Goal: Information Seeking & Learning: Learn about a topic

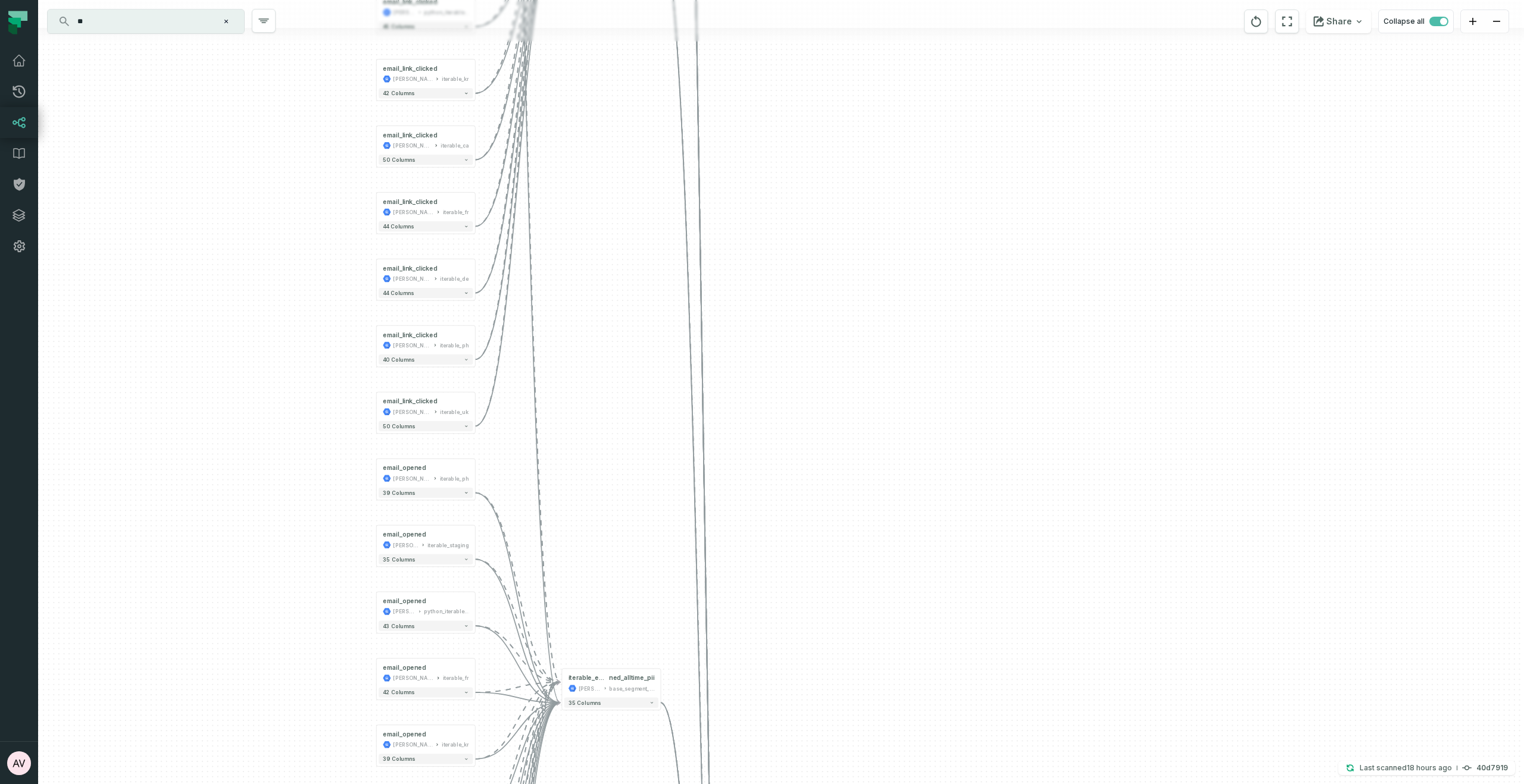
drag, startPoint x: 329, startPoint y: 782, endPoint x: 336, endPoint y: 380, distance: 402.1
click at [328, 778] on div "email_opened juul-segment iterable_de + 41 columns email_delivered juul-segment…" at bounding box center [781, 392] width 1486 height 784
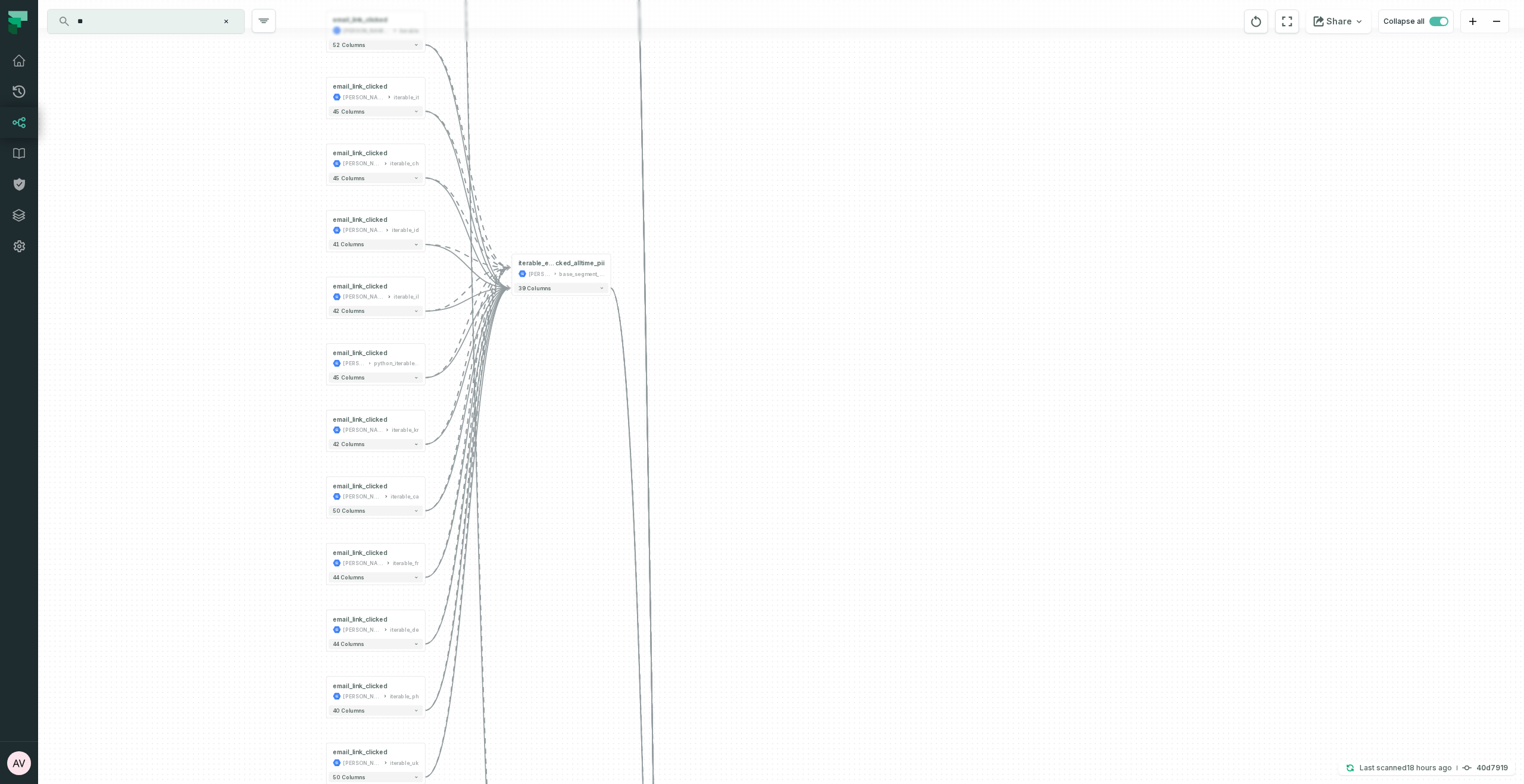
drag, startPoint x: 273, startPoint y: 440, endPoint x: 243, endPoint y: 471, distance: 43.1
click at [219, 783] on div "email_opened juul-segment iterable_de + 41 columns email_delivered juul-segment…" at bounding box center [781, 392] width 1486 height 784
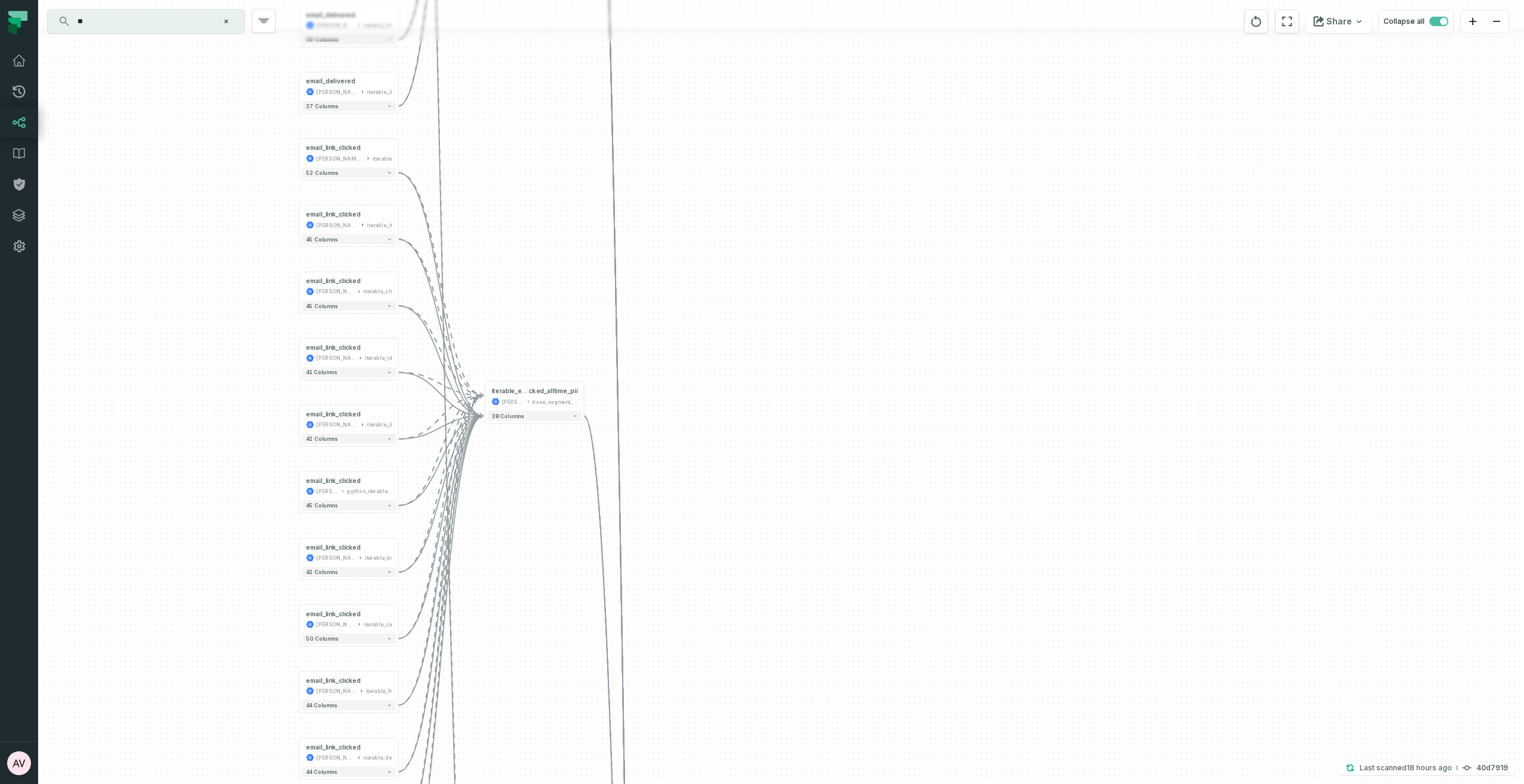
click at [272, 649] on div "email_opened juul-segment iterable_de + 41 columns email_delivered juul-segment…" at bounding box center [781, 392] width 1486 height 784
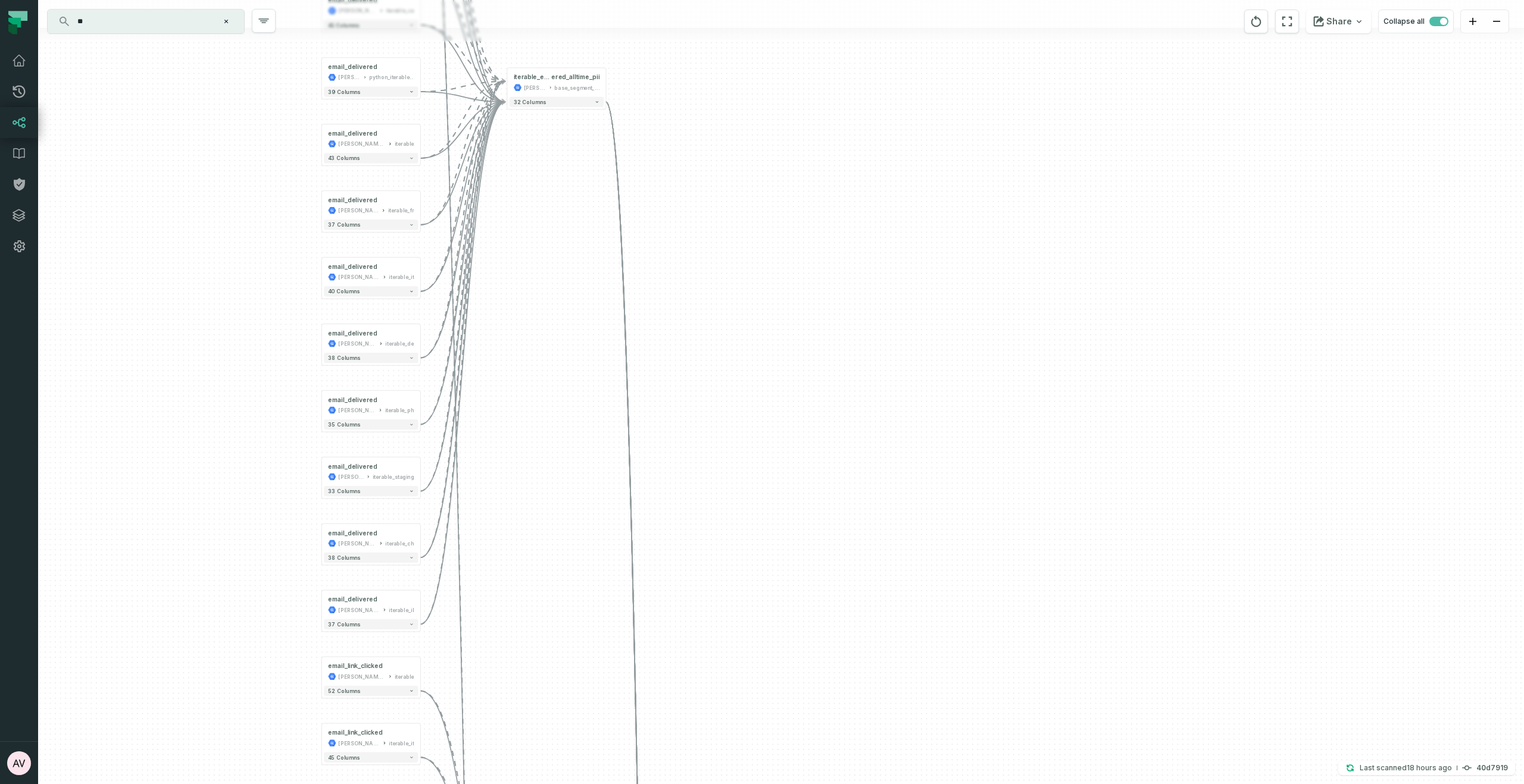
drag, startPoint x: 217, startPoint y: 498, endPoint x: 212, endPoint y: 595, distance: 97.1
click at [211, 641] on div "email_opened juul-segment iterable_de + 41 columns email_delivered juul-segment…" at bounding box center [781, 392] width 1486 height 784
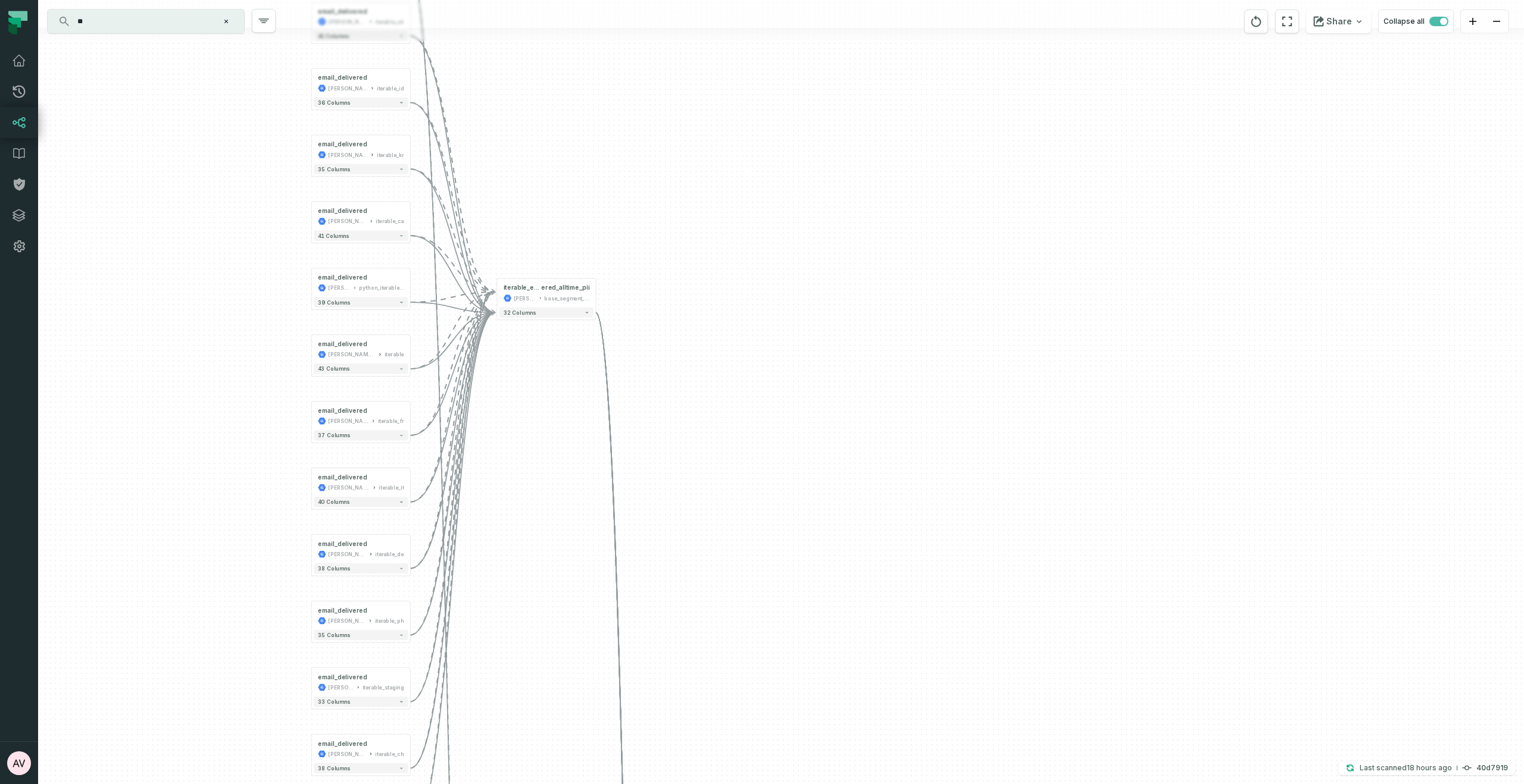
click at [221, 519] on div "email_opened juul-segment iterable_de + 41 columns email_delivered juul-segment…" at bounding box center [781, 392] width 1486 height 784
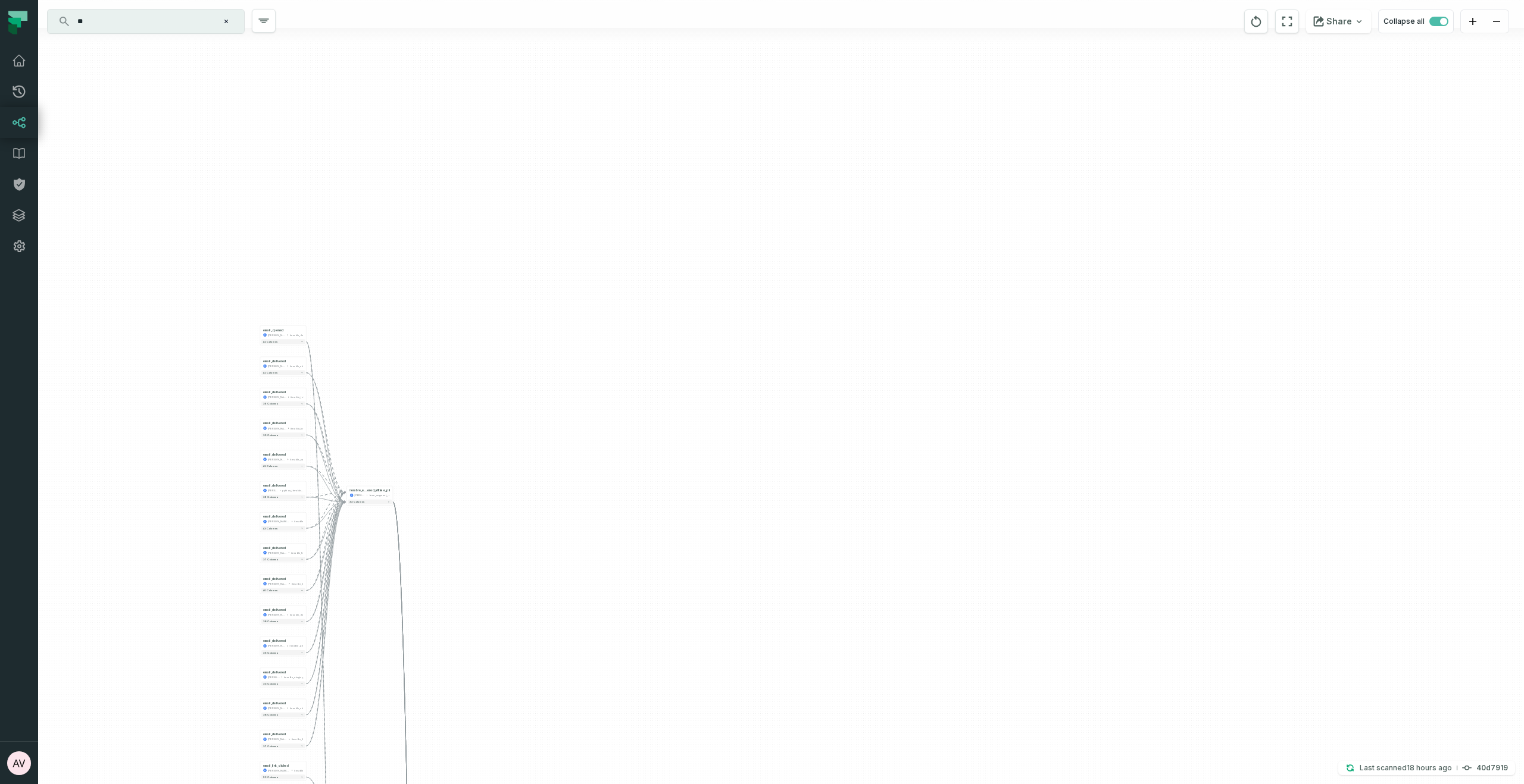
drag, startPoint x: 470, startPoint y: 238, endPoint x: 502, endPoint y: 407, distance: 172.0
click at [471, 237] on div "email_opened juul-segment iterable_de + 41 columns email_delivered juul-segment…" at bounding box center [781, 392] width 1486 height 784
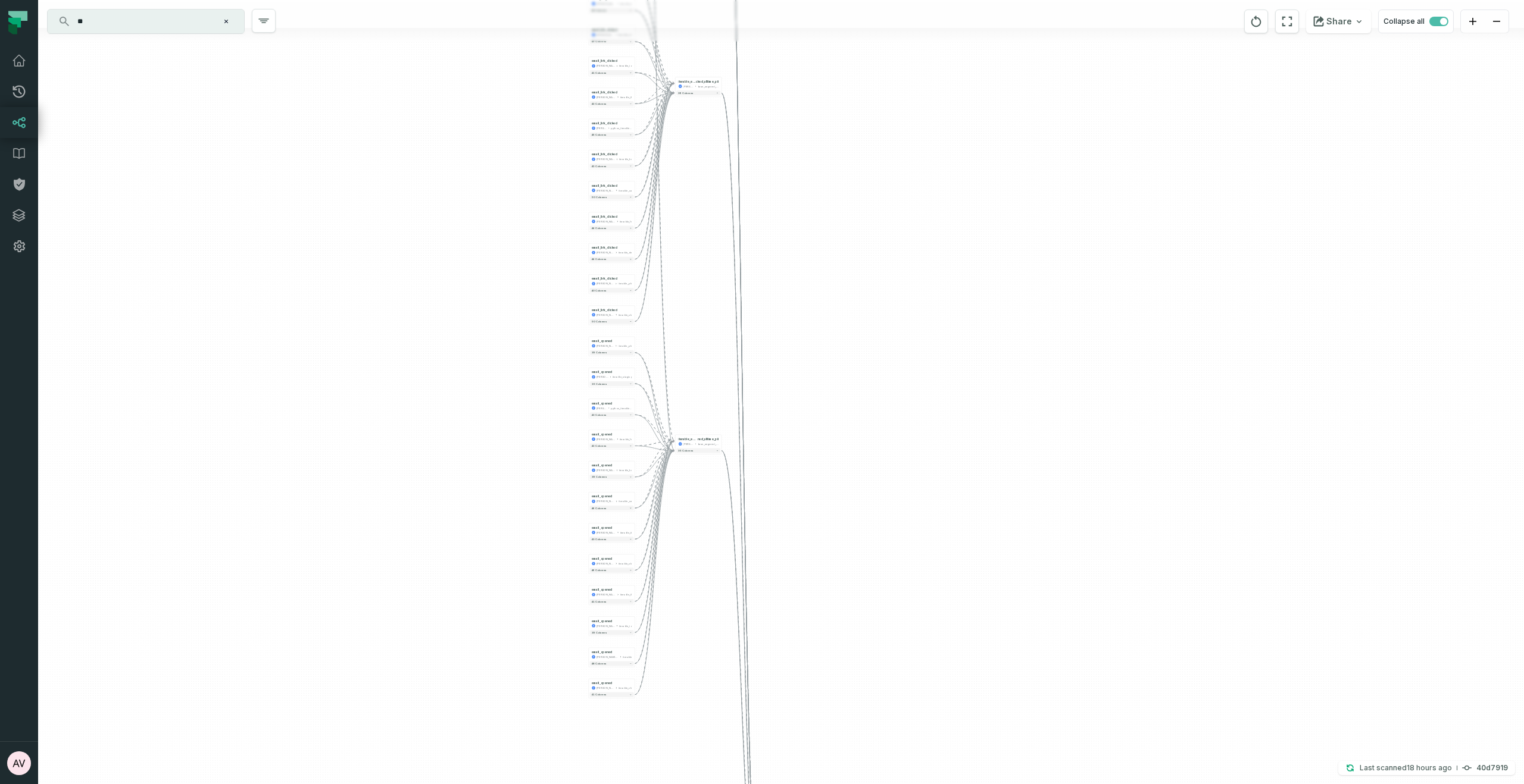
drag, startPoint x: 380, startPoint y: 564, endPoint x: 457, endPoint y: 190, distance: 381.8
click at [457, 190] on div "email_opened juul-segment iterable_de + 41 columns email_delivered juul-segment…" at bounding box center [781, 392] width 1486 height 784
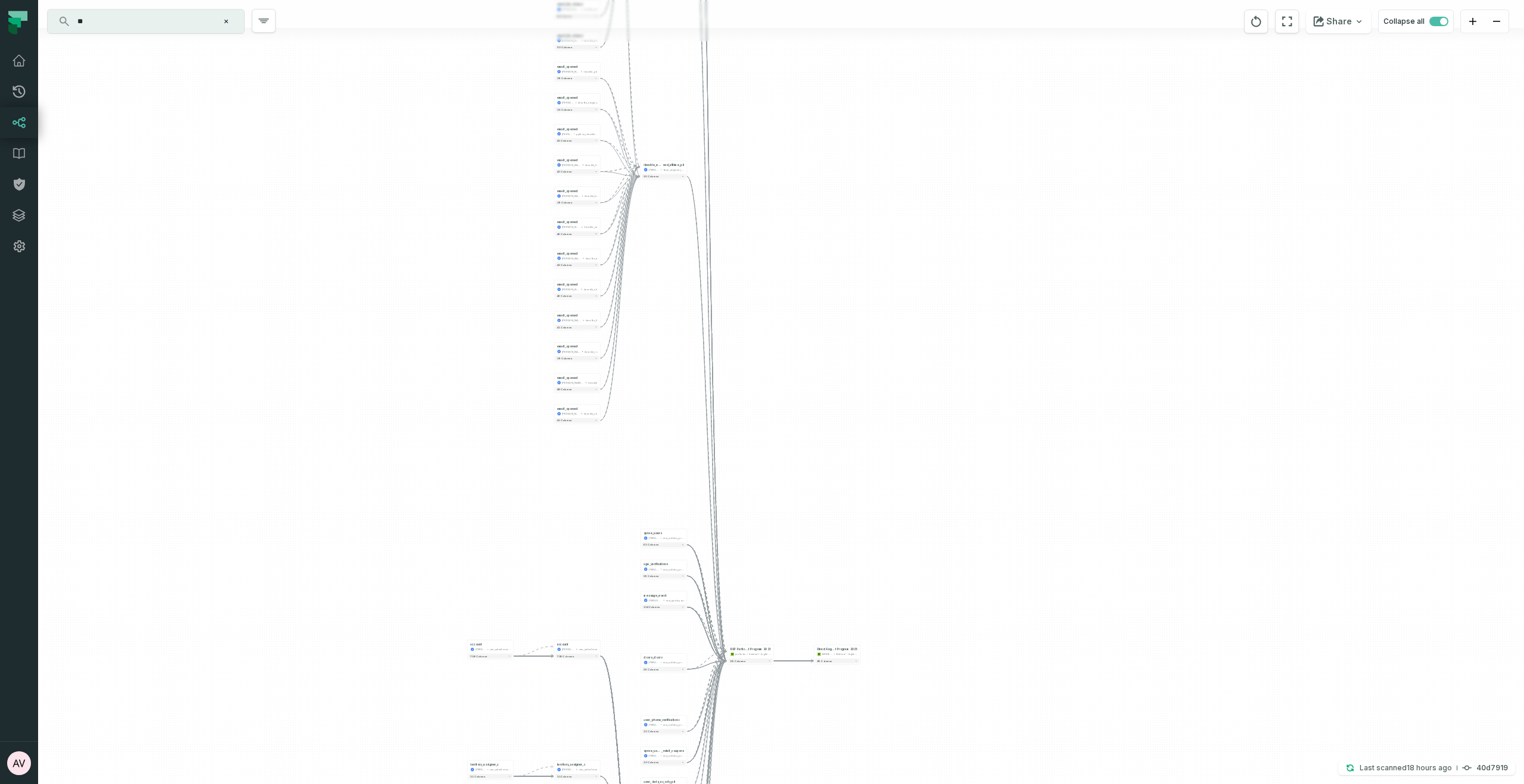
click at [444, 214] on div "email_opened juul-segment iterable_de + 41 columns email_delivered juul-segment…" at bounding box center [781, 392] width 1486 height 784
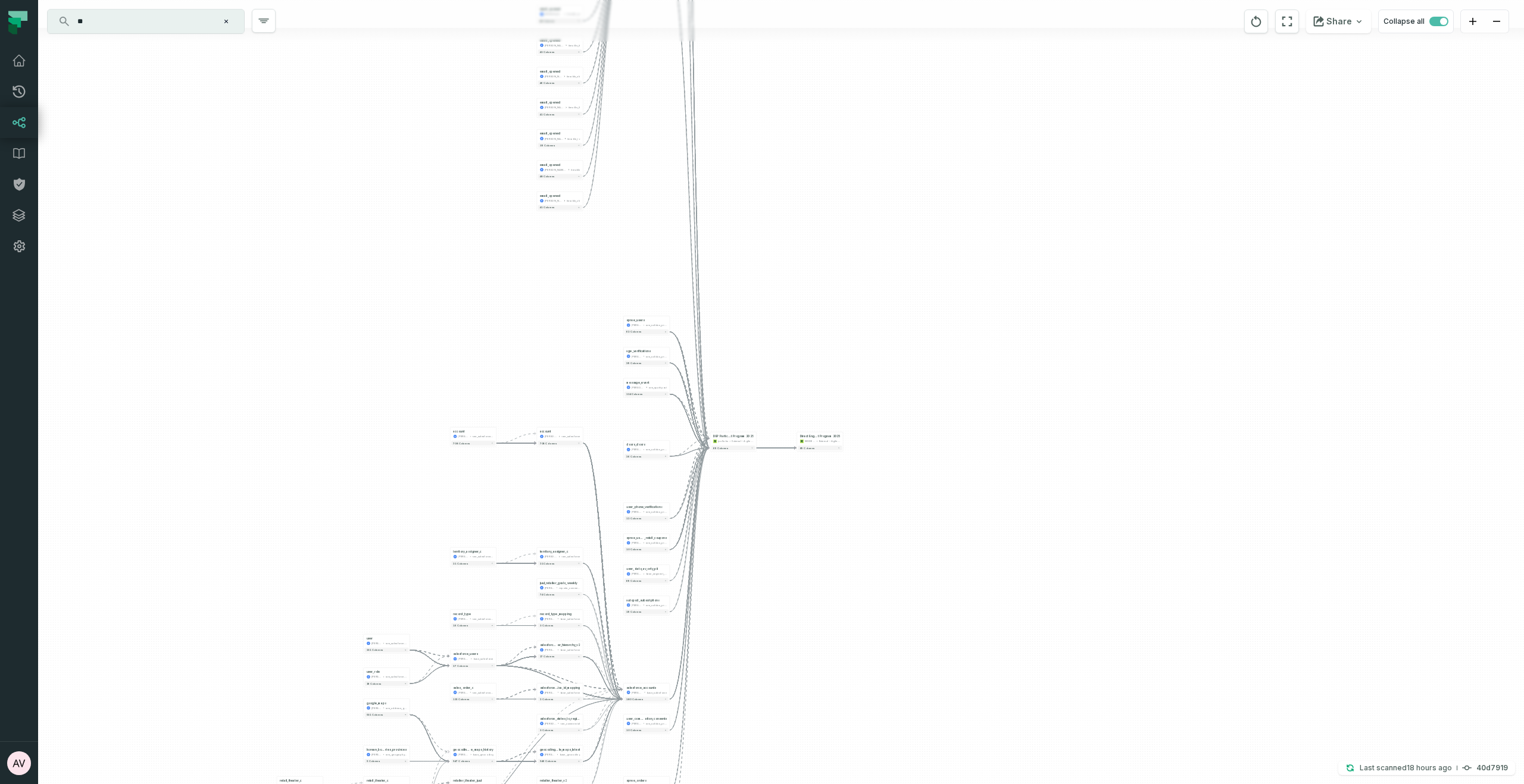
click at [503, 312] on div "email_opened juul-segment iterable_de + 41 columns email_delivered juul-segment…" at bounding box center [781, 392] width 1486 height 784
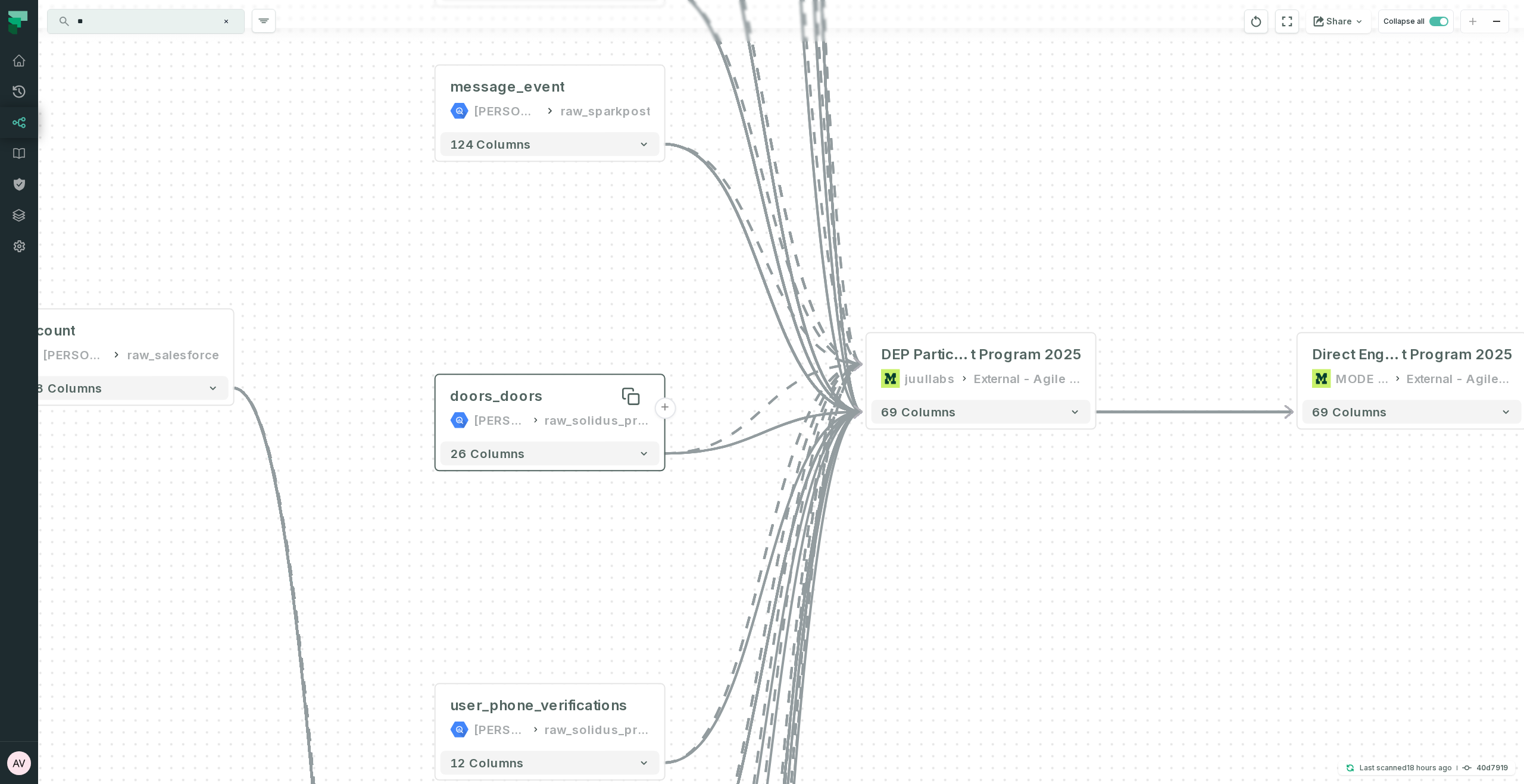
drag, startPoint x: 638, startPoint y: 382, endPoint x: 572, endPoint y: 402, distance: 69.0
click at [552, 303] on div "email_opened juul-segment iterable_de + 41 columns email_delivered juul-segment…" at bounding box center [781, 392] width 1486 height 784
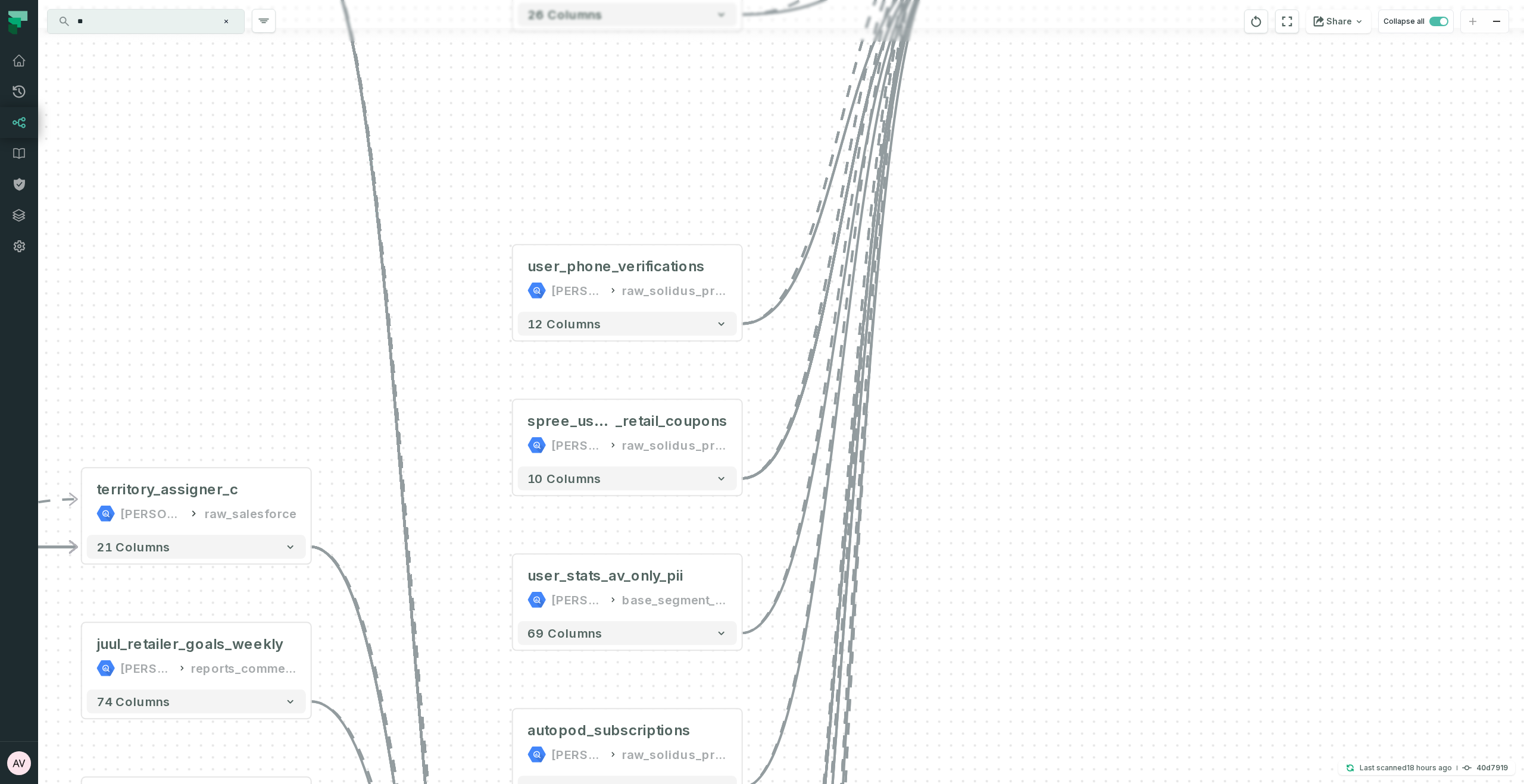
drag, startPoint x: 619, startPoint y: 239, endPoint x: 624, endPoint y: 228, distance: 12.1
click at [624, 228] on div "email_opened juul-segment iterable_de + 41 columns email_delivered juul-segment…" at bounding box center [781, 392] width 1486 height 784
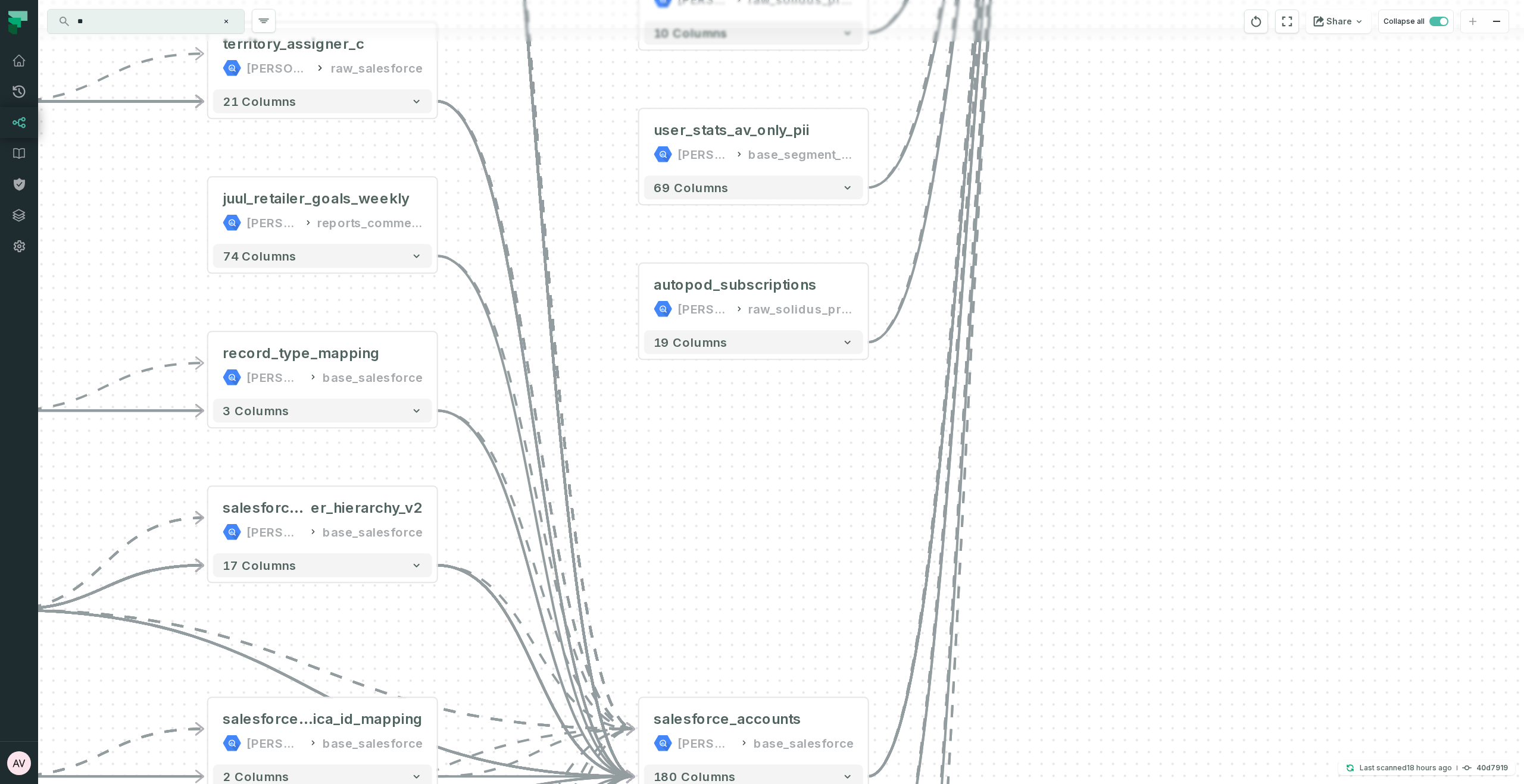
click at [551, 27] on div "email_opened juul-segment iterable_de + 41 columns email_delivered juul-segment…" at bounding box center [781, 392] width 1486 height 784
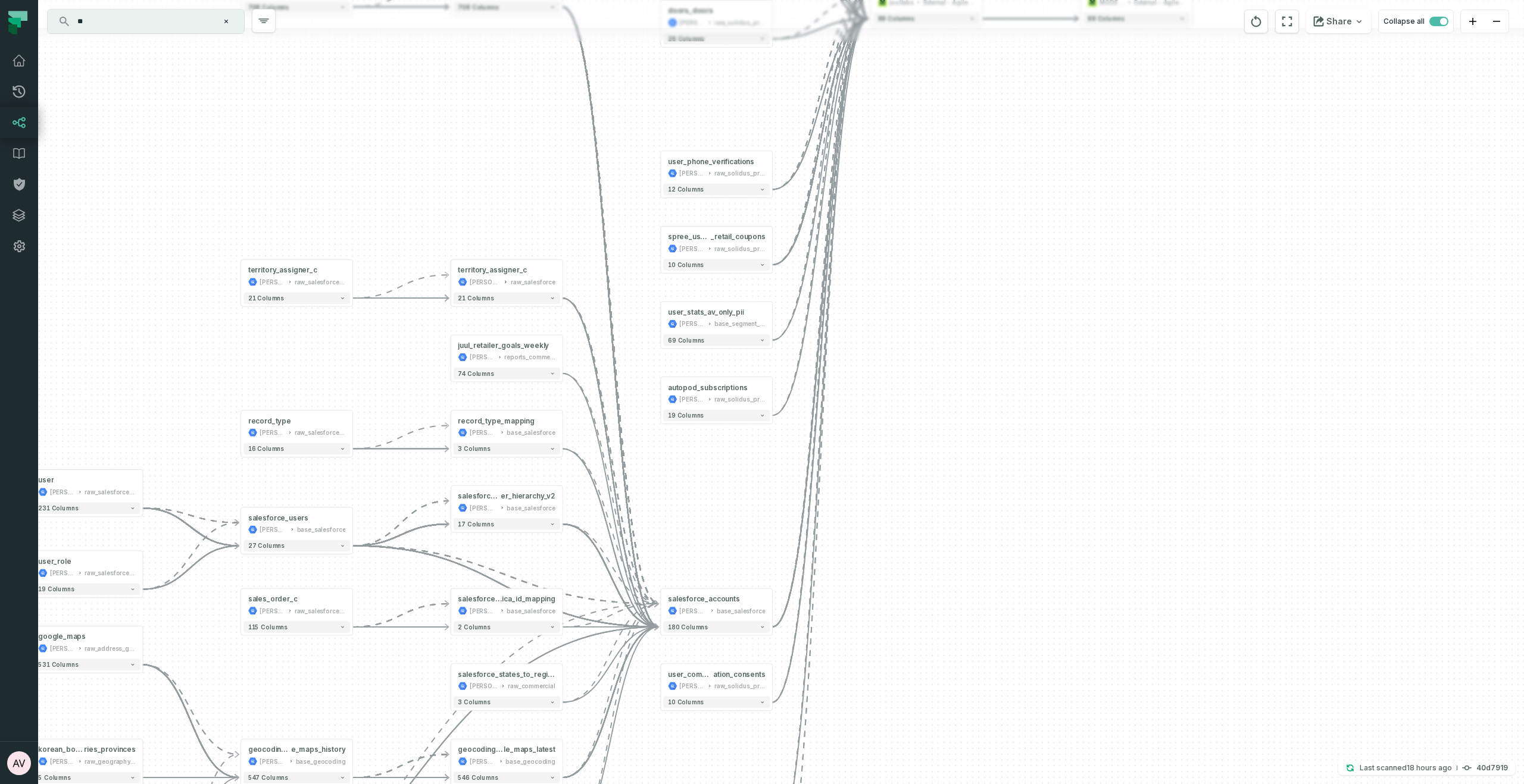
drag, startPoint x: 786, startPoint y: 210, endPoint x: 788, endPoint y: 240, distance: 30.1
click at [786, 210] on div "email_opened juul-segment iterable_de + 41 columns email_delivered juul-segment…" at bounding box center [781, 392] width 1486 height 784
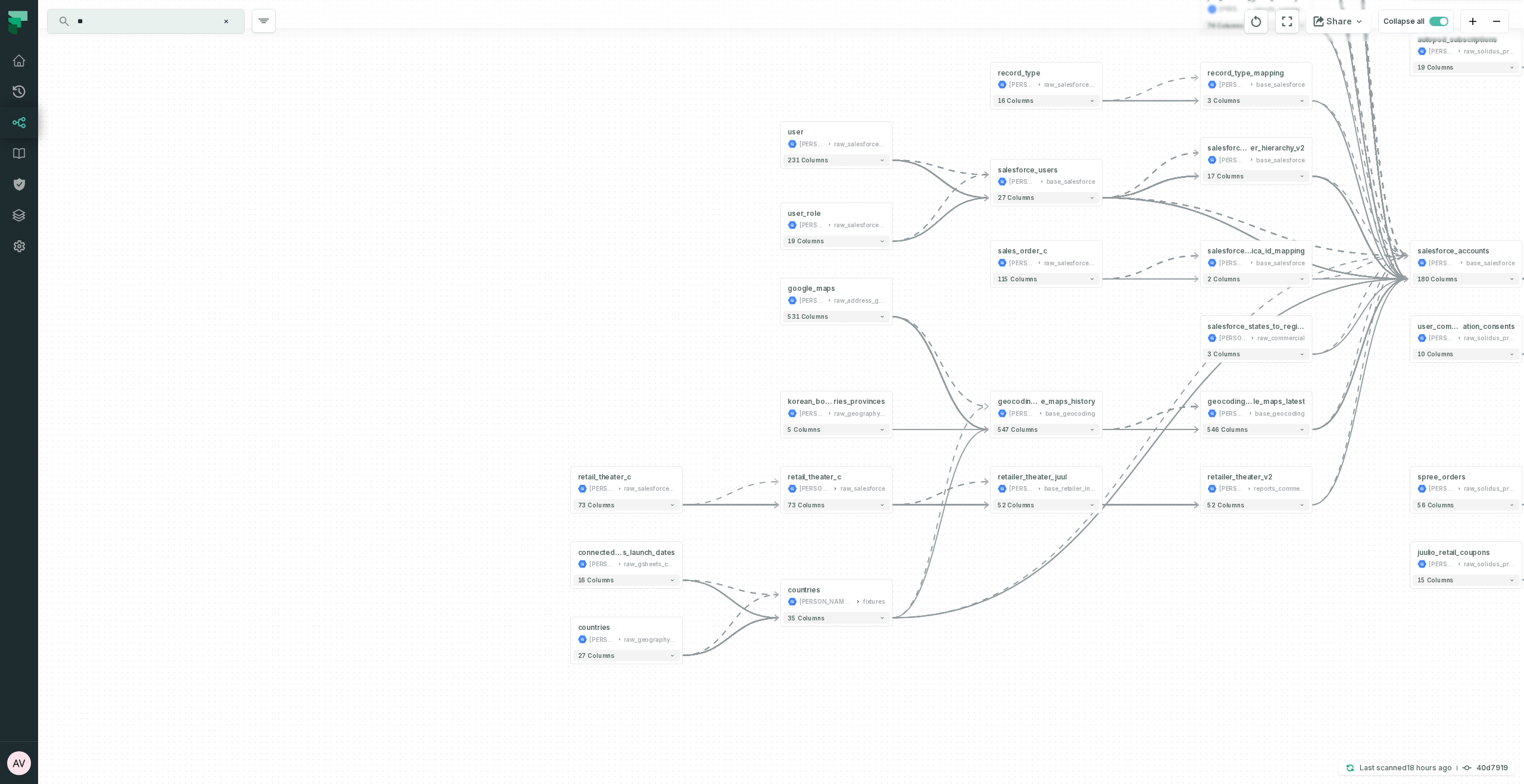
drag, startPoint x: 678, startPoint y: 329, endPoint x: 1086, endPoint y: 316, distance: 408.2
click at [1091, 315] on div "email_opened juul-segment iterable_de + 41 columns email_delivered juul-segment…" at bounding box center [781, 392] width 1486 height 784
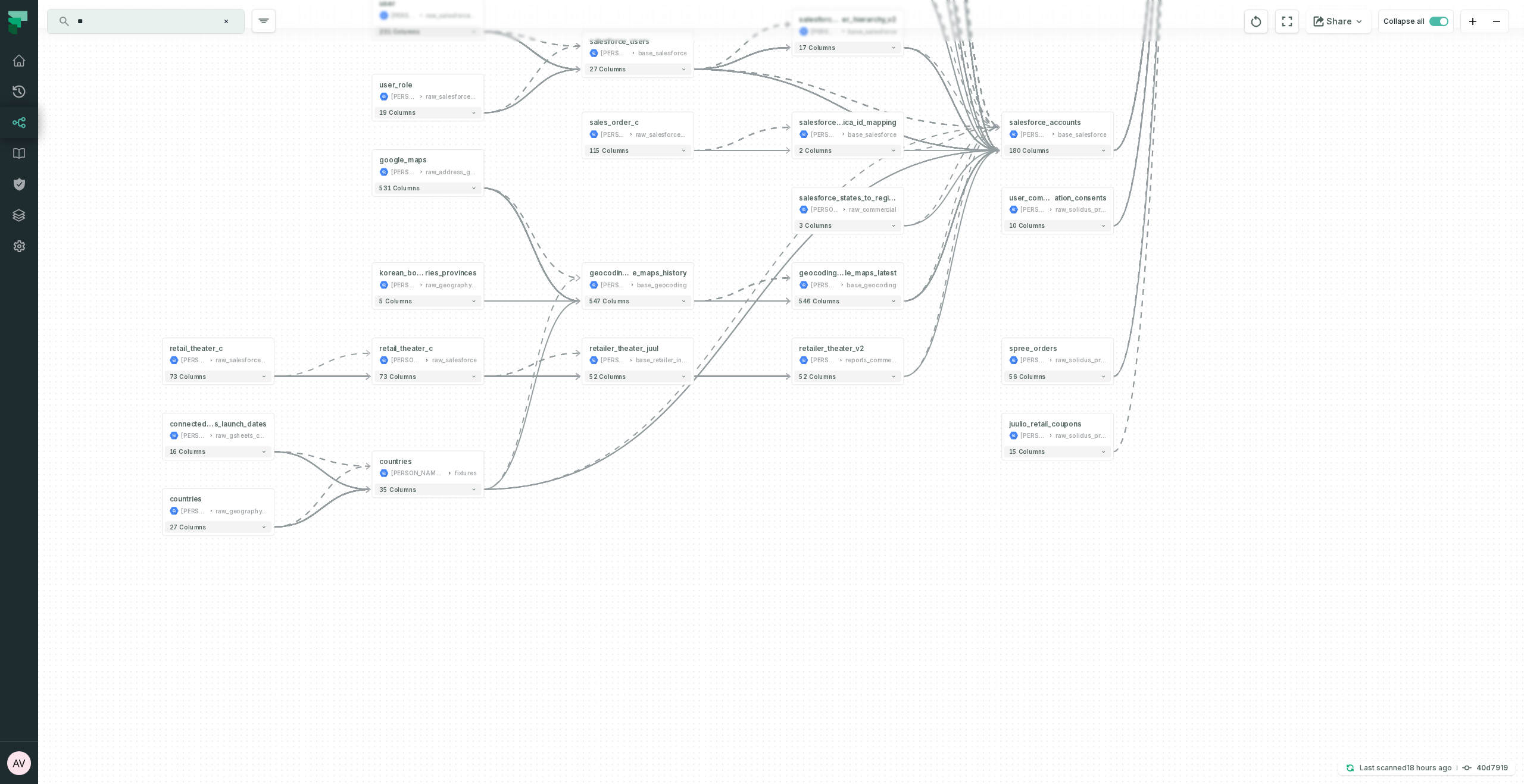
drag, startPoint x: 600, startPoint y: 366, endPoint x: 192, endPoint y: 237, distance: 427.9
click at [192, 237] on div "email_opened juul-segment iterable_de + 41 columns email_delivered juul-segment…" at bounding box center [781, 392] width 1486 height 784
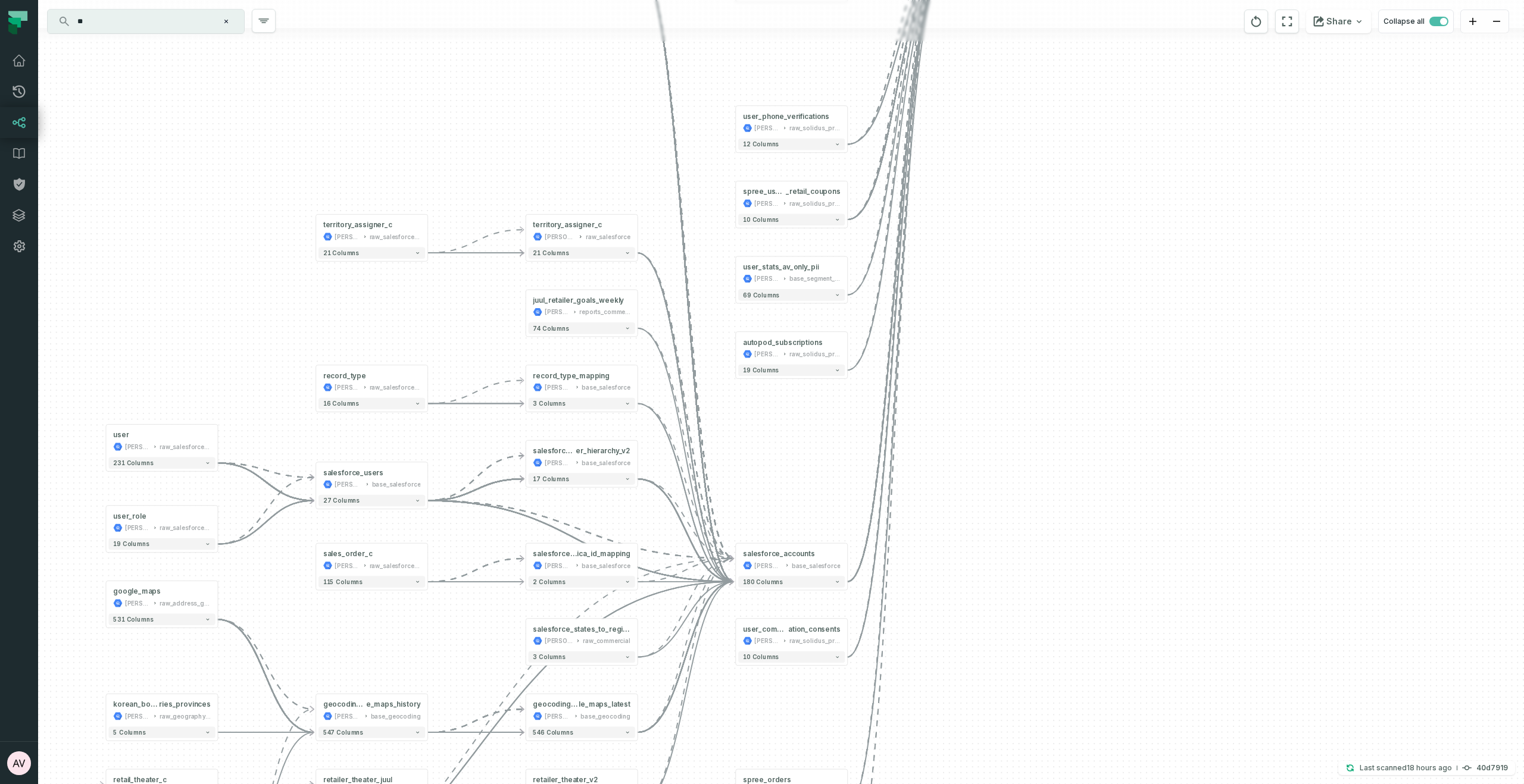
drag, startPoint x: 982, startPoint y: 622, endPoint x: 1016, endPoint y: 242, distance: 381.5
click at [979, 619] on div "email_opened juul-segment iterable_de + 41 columns email_delivered juul-segment…" at bounding box center [781, 392] width 1486 height 784
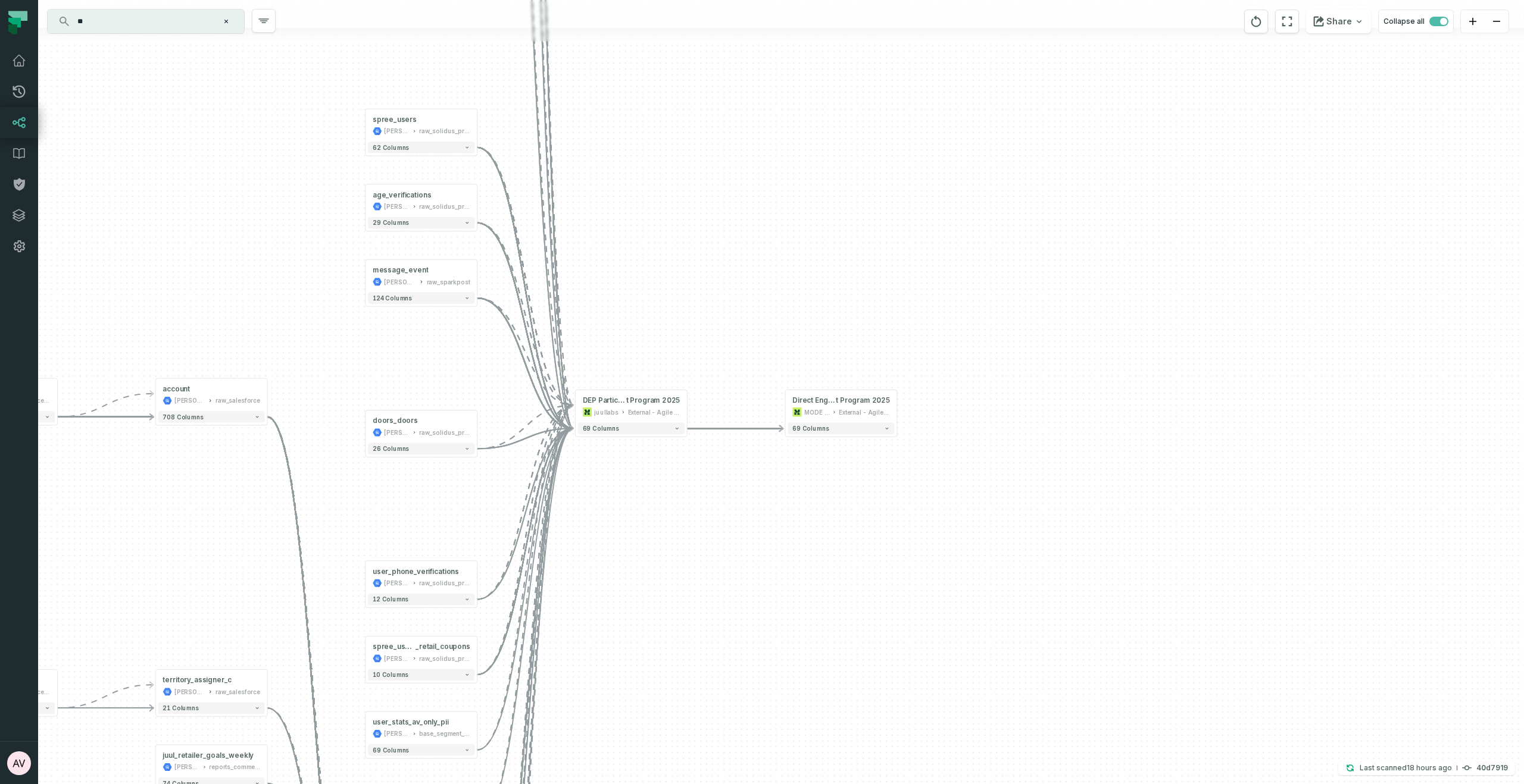
drag, startPoint x: 1052, startPoint y: 164, endPoint x: 779, endPoint y: 363, distance: 337.8
click at [682, 618] on div "email_opened juul-segment iterable_de + 41 columns email_delivered juul-segment…" at bounding box center [781, 392] width 1486 height 784
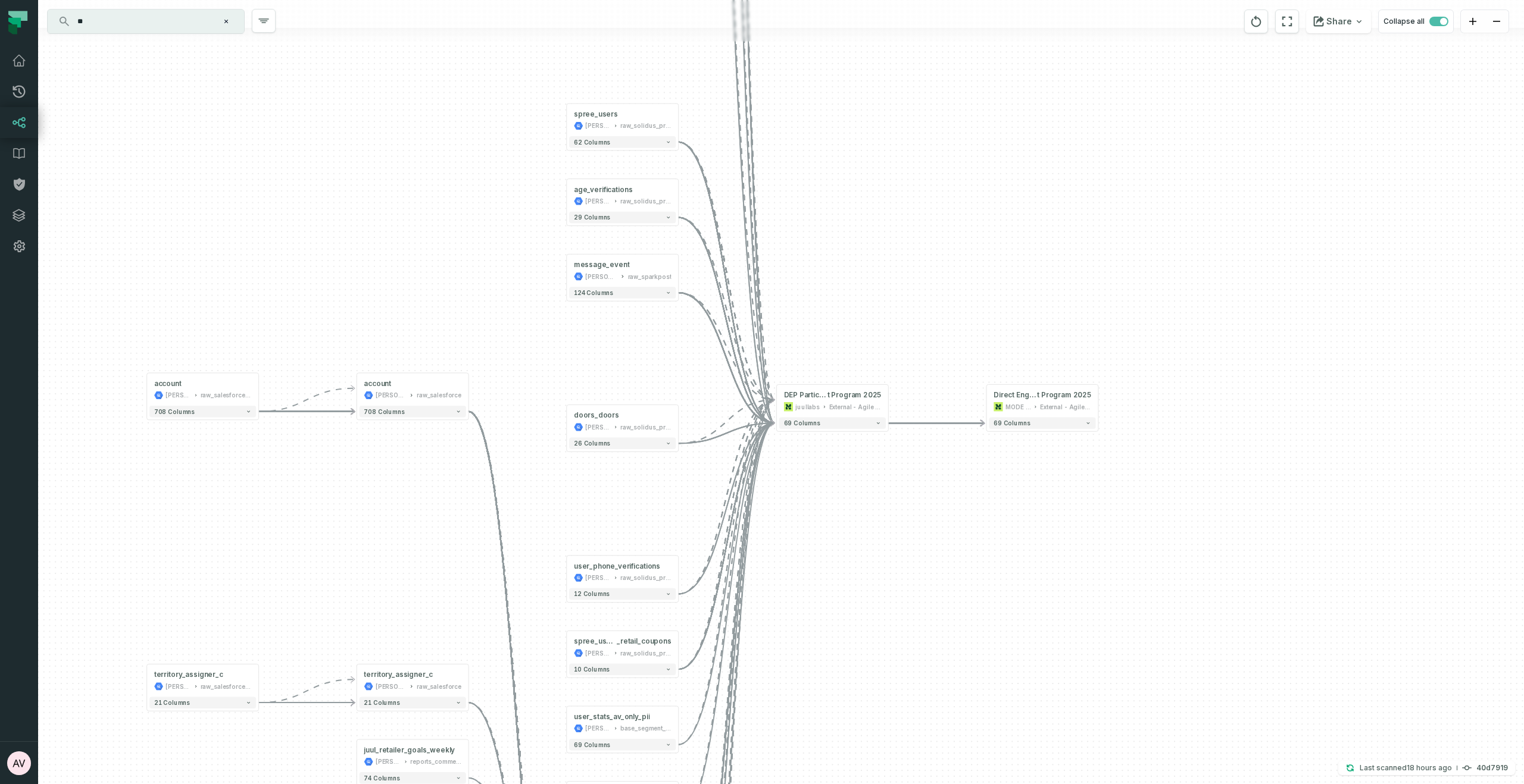
drag, startPoint x: 691, startPoint y: 311, endPoint x: 891, endPoint y: 309, distance: 200.0
click at [891, 309] on div "email_opened juul-segment iterable_de + 41 columns email_delivered juul-segment…" at bounding box center [781, 392] width 1486 height 784
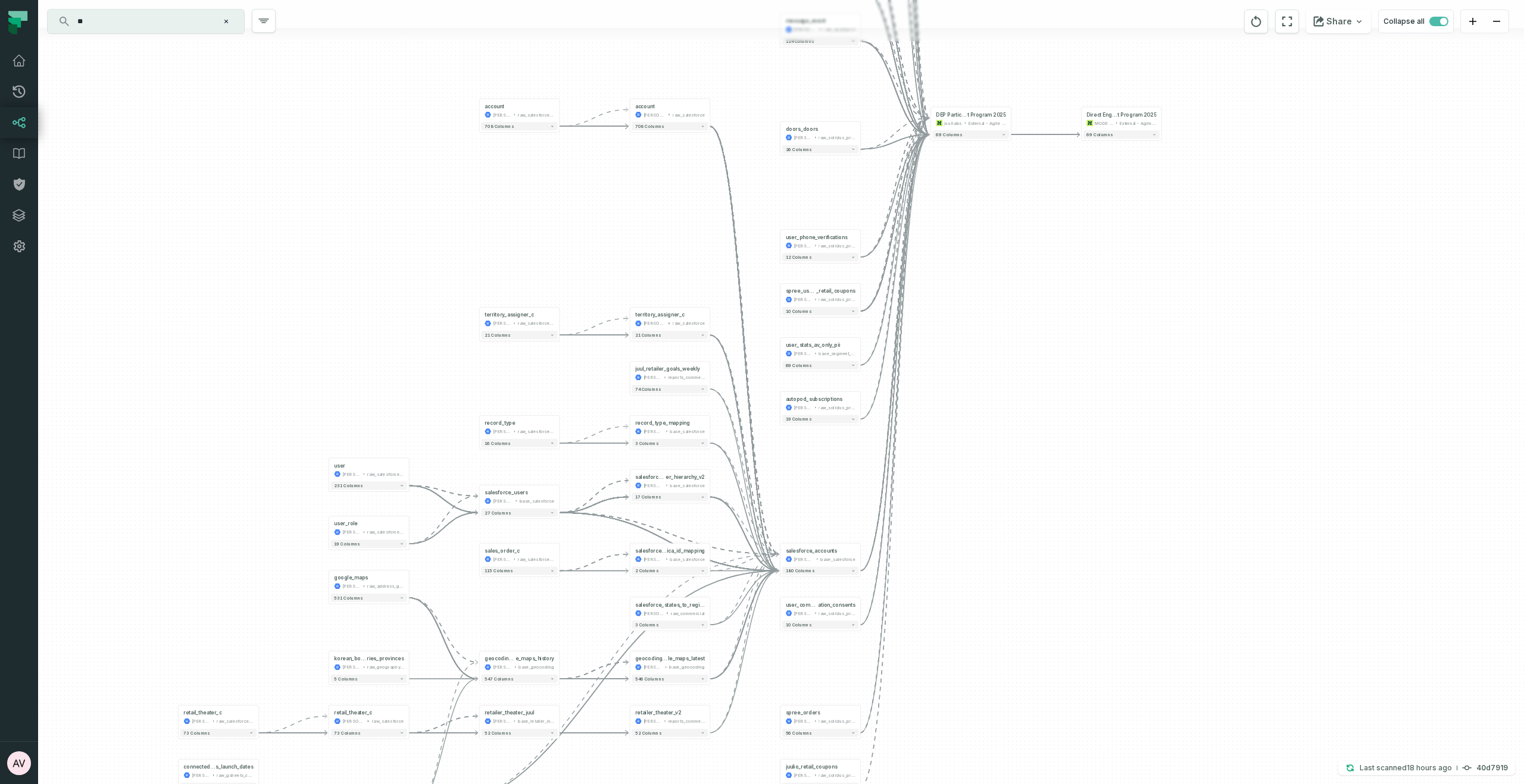
drag, startPoint x: 360, startPoint y: 506, endPoint x: 598, endPoint y: 237, distance: 359.2
click at [598, 237] on div "email_opened juul-segment iterable_de + 41 columns email_delivered juul-segment…" at bounding box center [781, 392] width 1486 height 784
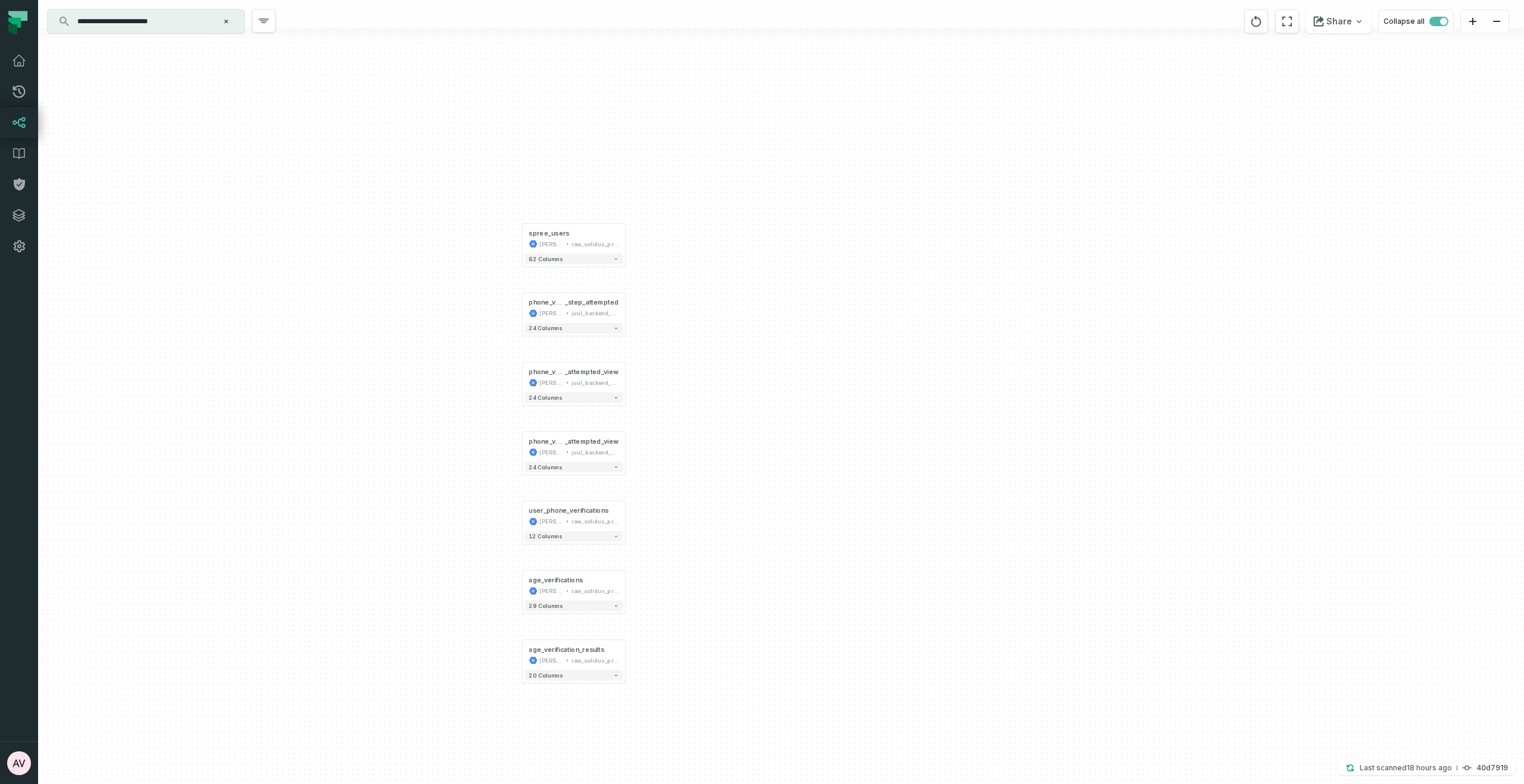
click at [196, 27] on input "**********" at bounding box center [144, 22] width 148 height 19
click at [167, 140] on div "spree_users juul-warehouse raw_solidus_production_v2_public + 62 columns phone_…" at bounding box center [781, 392] width 1486 height 784
click at [18, 159] on icon at bounding box center [19, 153] width 15 height 15
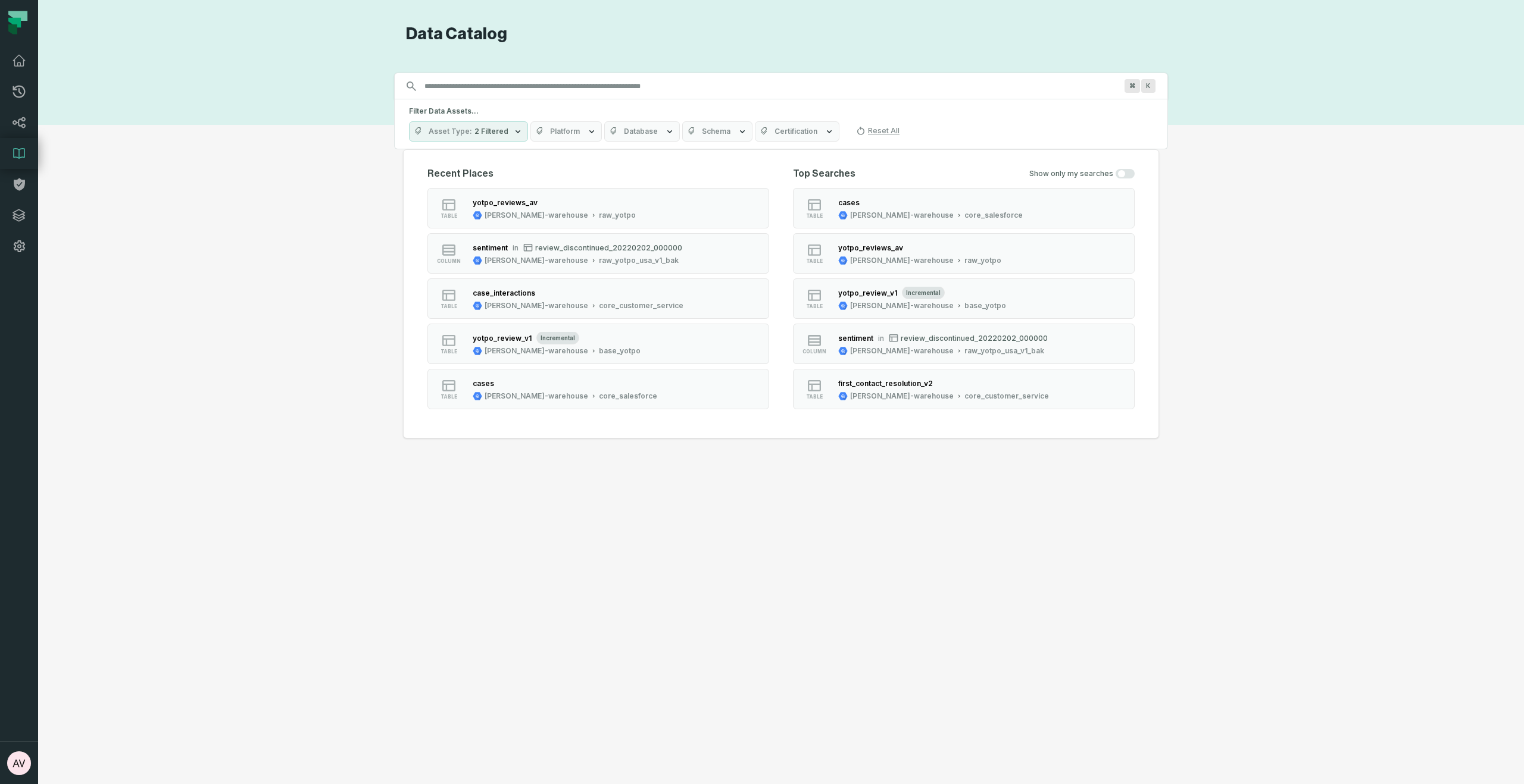
click at [555, 131] on span "Platform" at bounding box center [565, 131] width 30 height 10
click at [550, 253] on icon at bounding box center [553, 251] width 10 height 10
click at [544, 253] on button "Tableau" at bounding box center [539, 251] width 10 height 10
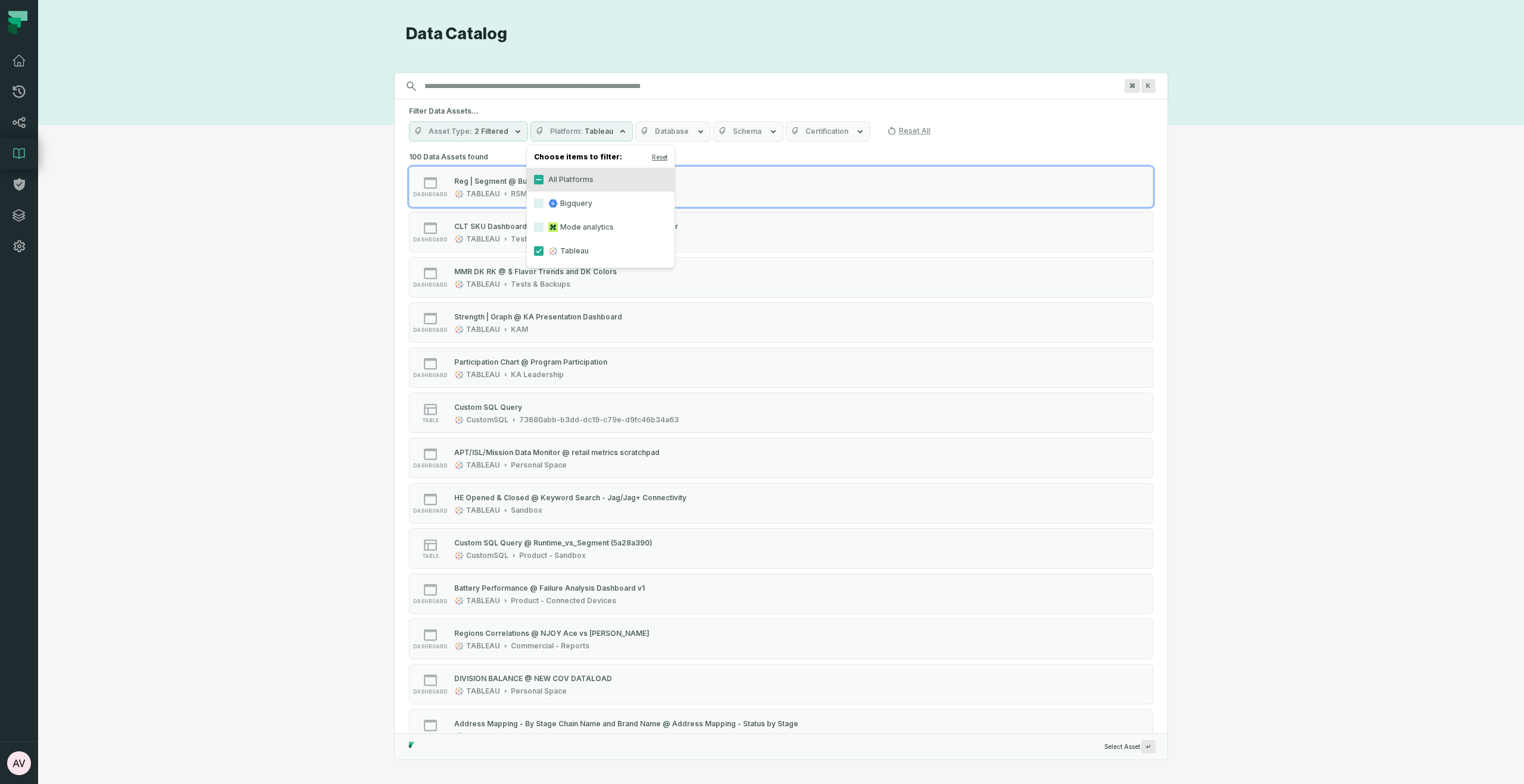
click at [259, 330] on div "Discovery Provider cmdk menu Data Catalog Search for assets across the organiza…" at bounding box center [781, 392] width 1443 height 736
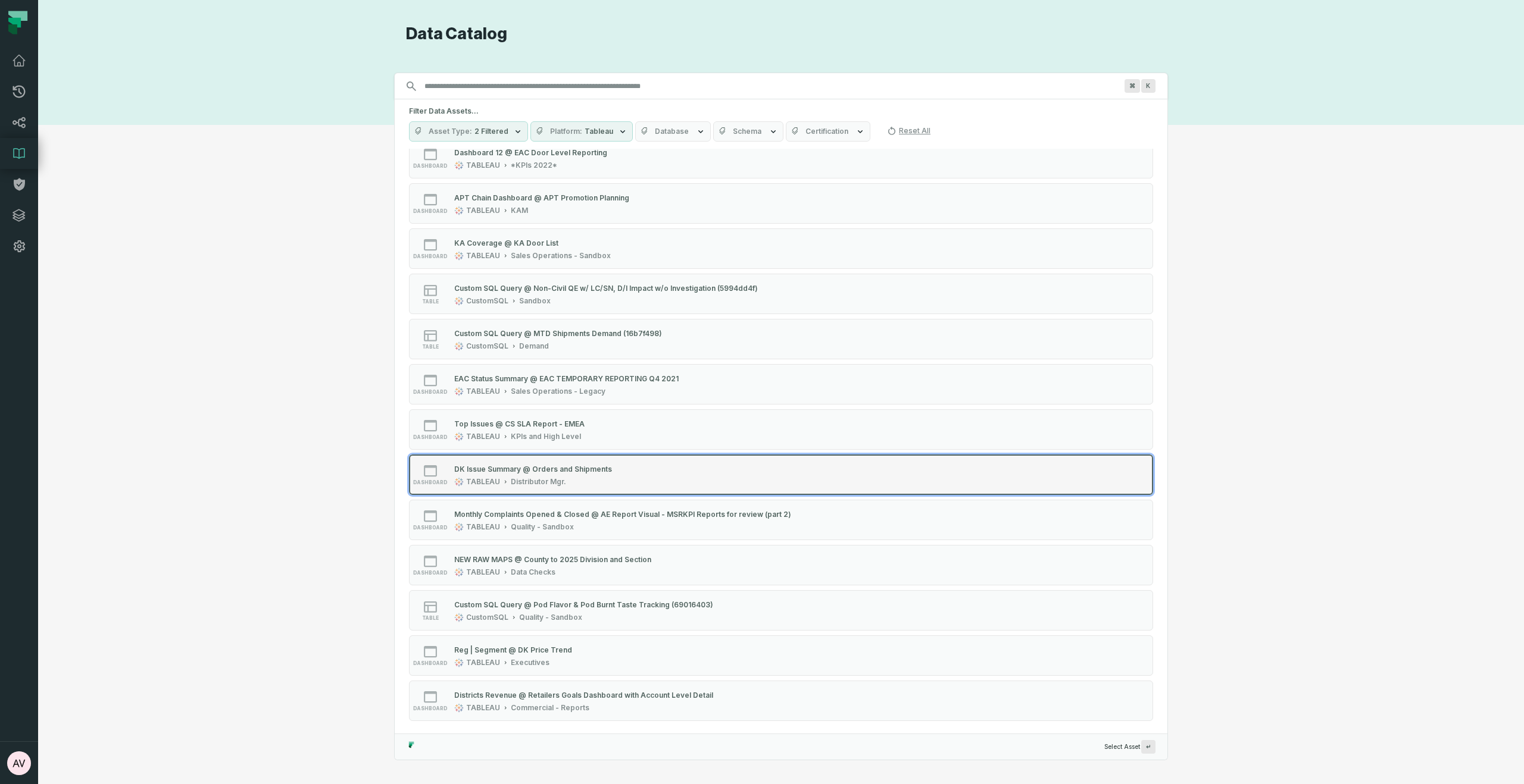
scroll to position [3966, 0]
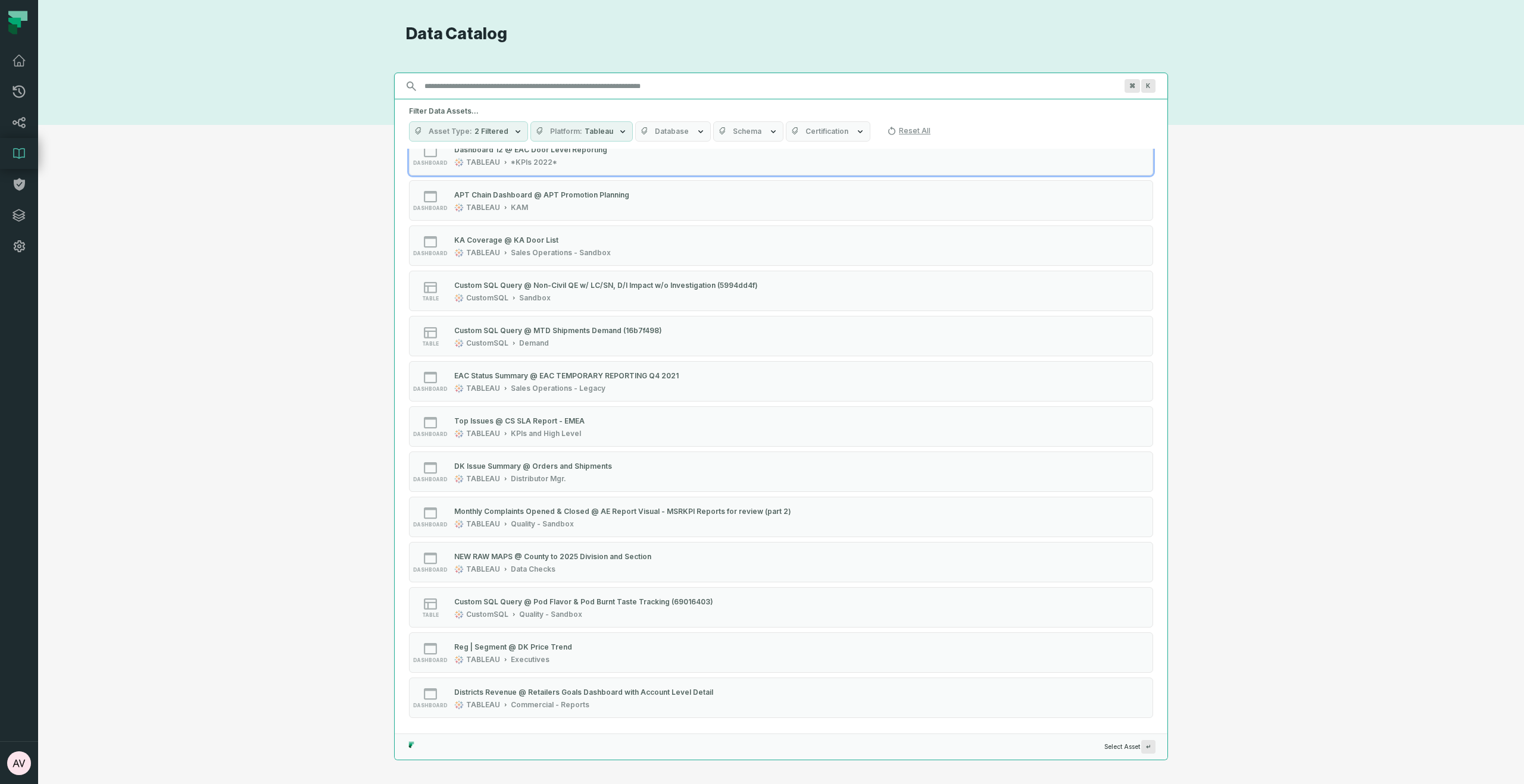
click at [535, 80] on input "Discovery Provider cmdk menu" at bounding box center [770, 86] width 706 height 19
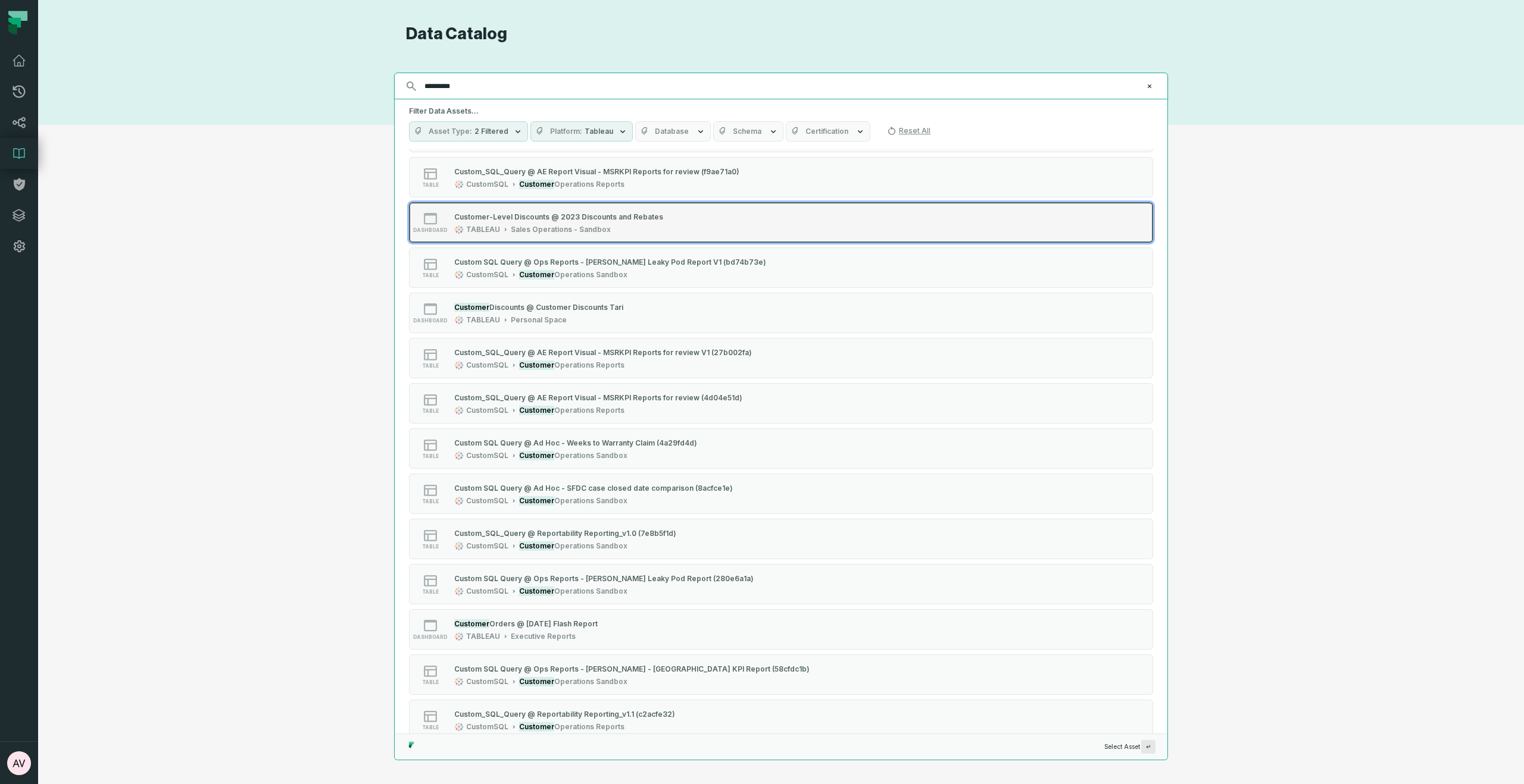
scroll to position [1218, 0]
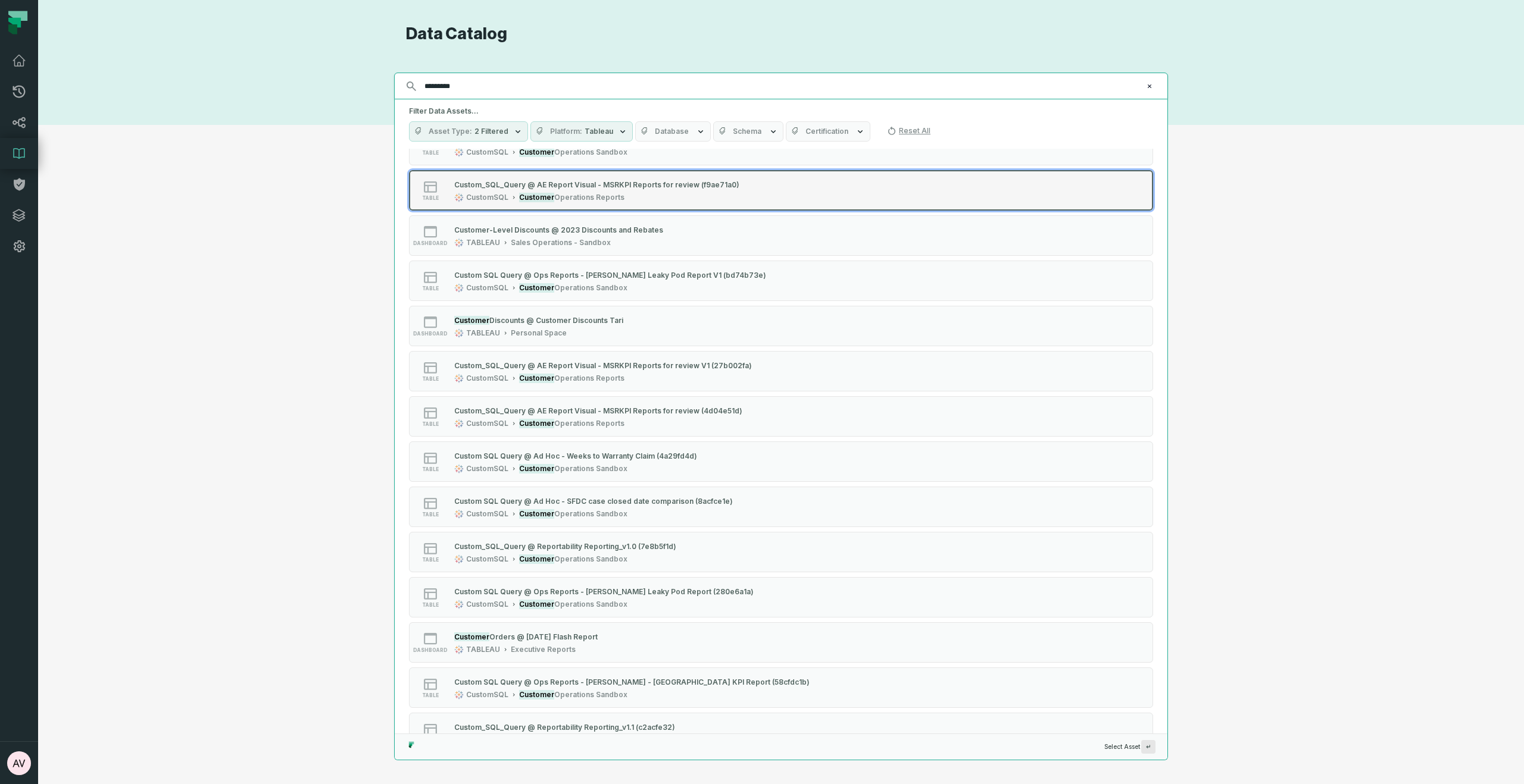
type input "********"
click at [569, 200] on span "Operations Reports" at bounding box center [589, 198] width 70 height 10
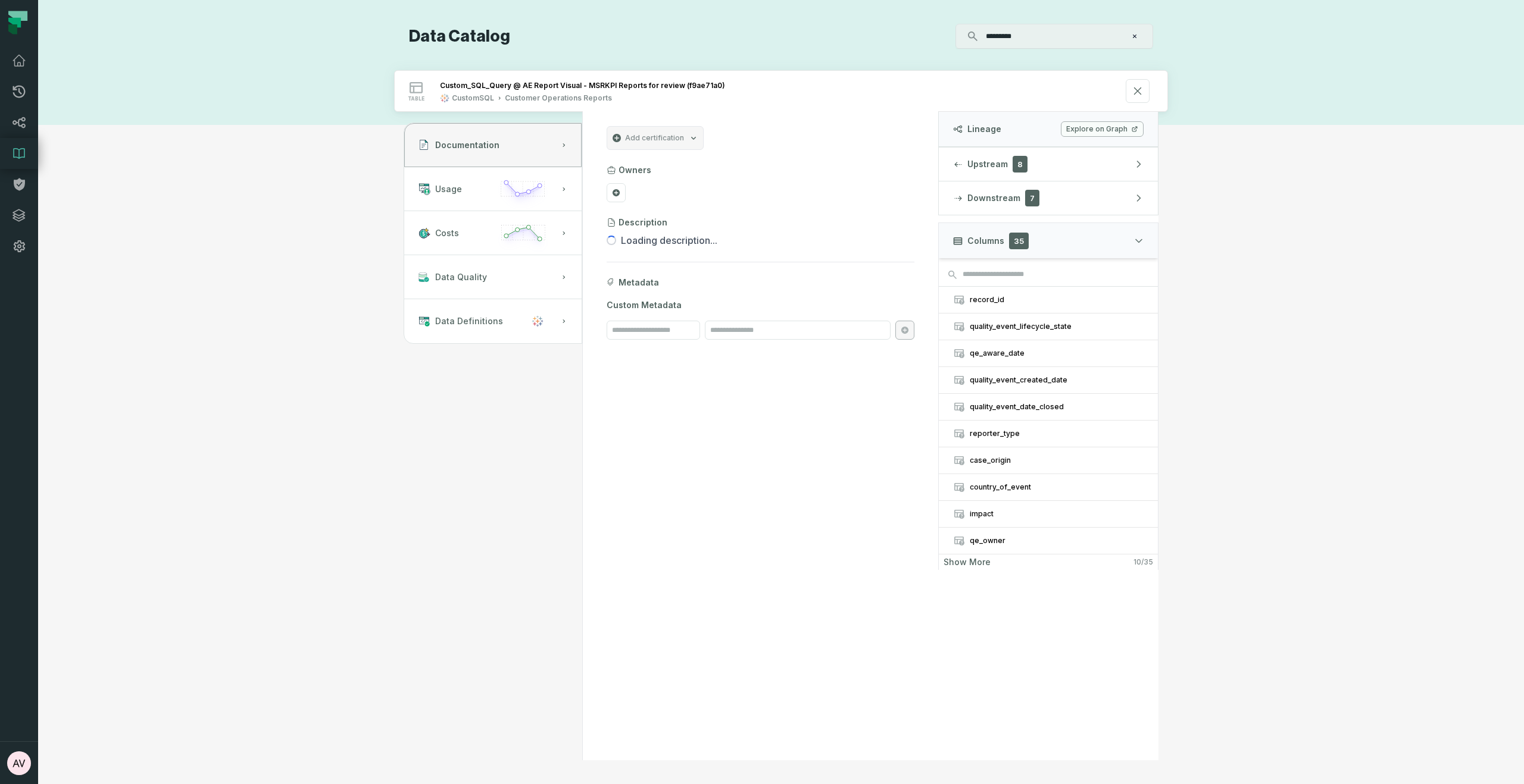
click at [982, 563] on span "Show more" at bounding box center [967, 562] width 47 height 10
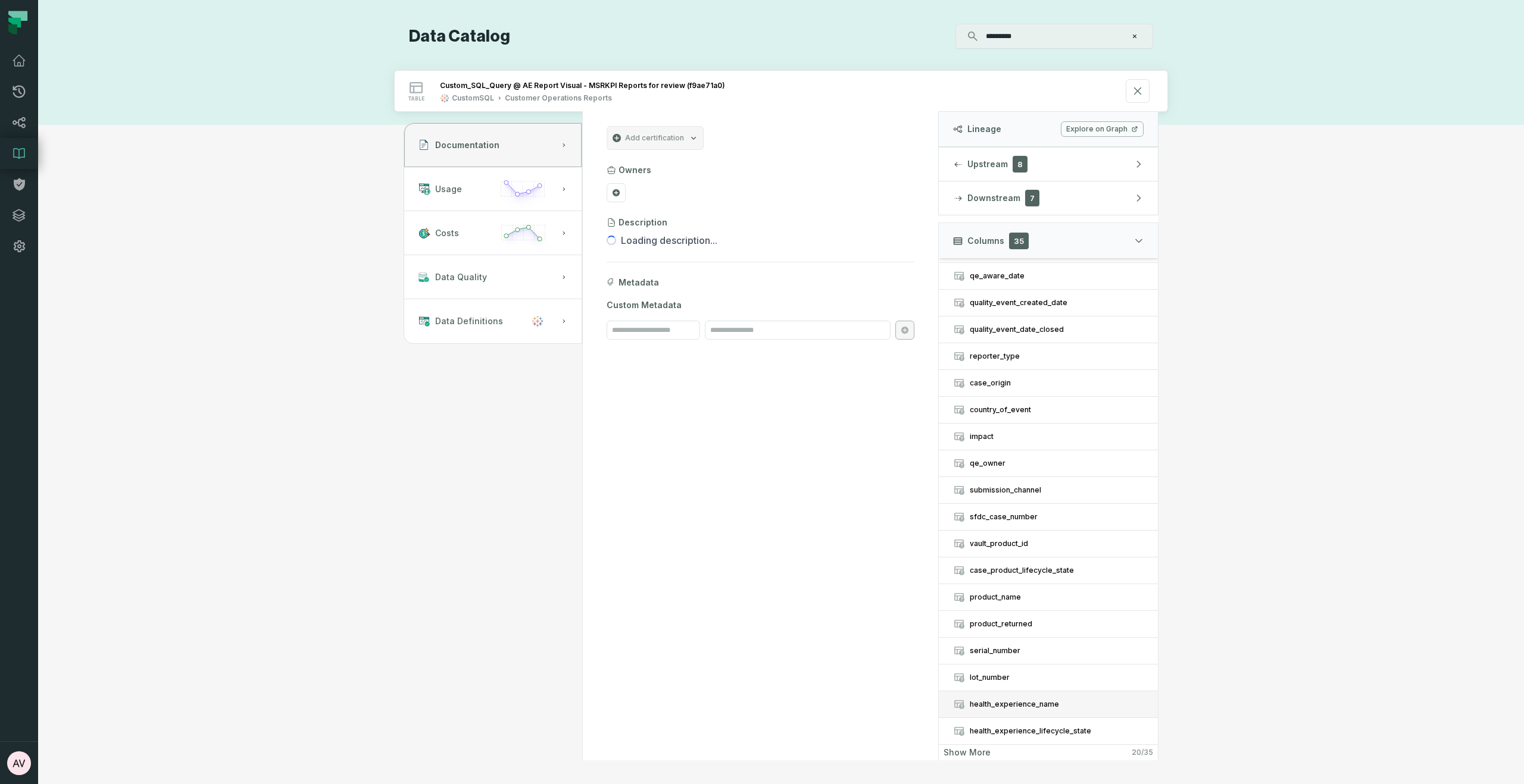
click at [1010, 700] on div "health_experience_name" at bounding box center [1056, 705] width 173 height 10
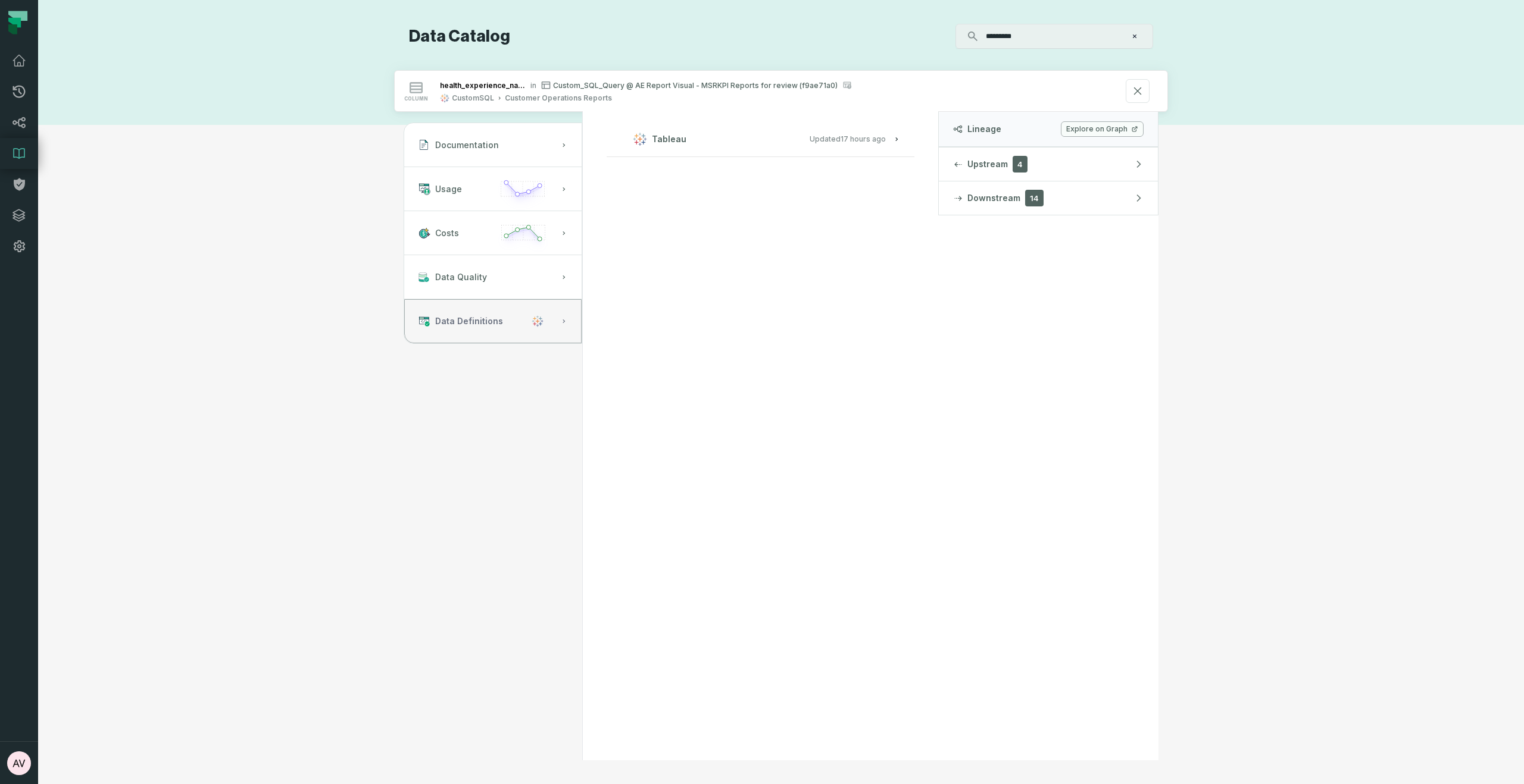
click at [566, 321] on icon "button" at bounding box center [563, 321] width 7 height 7
click at [830, 139] on span "Updated 9/15/2025, 1:03:20 AM" at bounding box center [847, 139] width 76 height 9
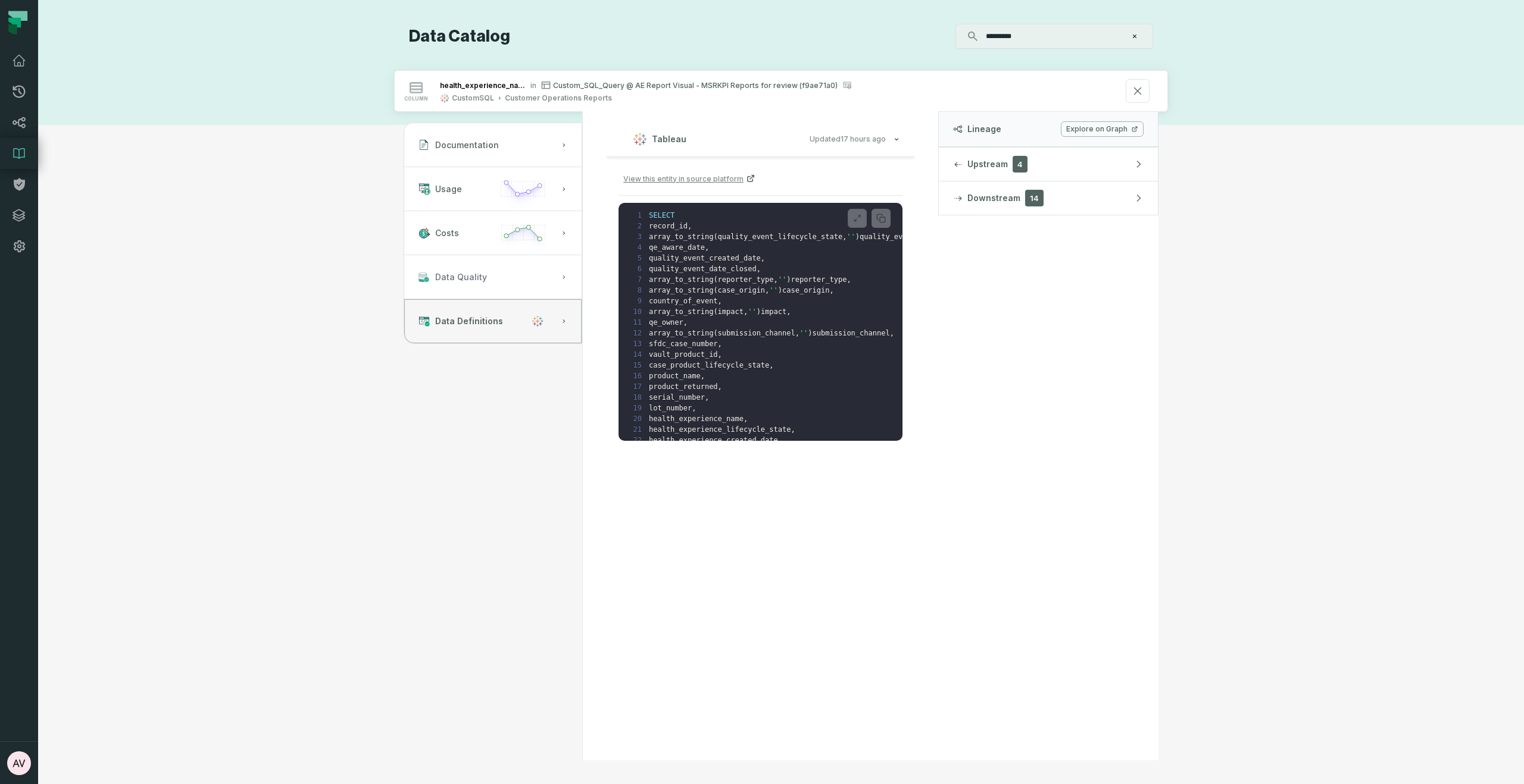
click at [511, 280] on button "Data Quality" at bounding box center [493, 277] width 177 height 44
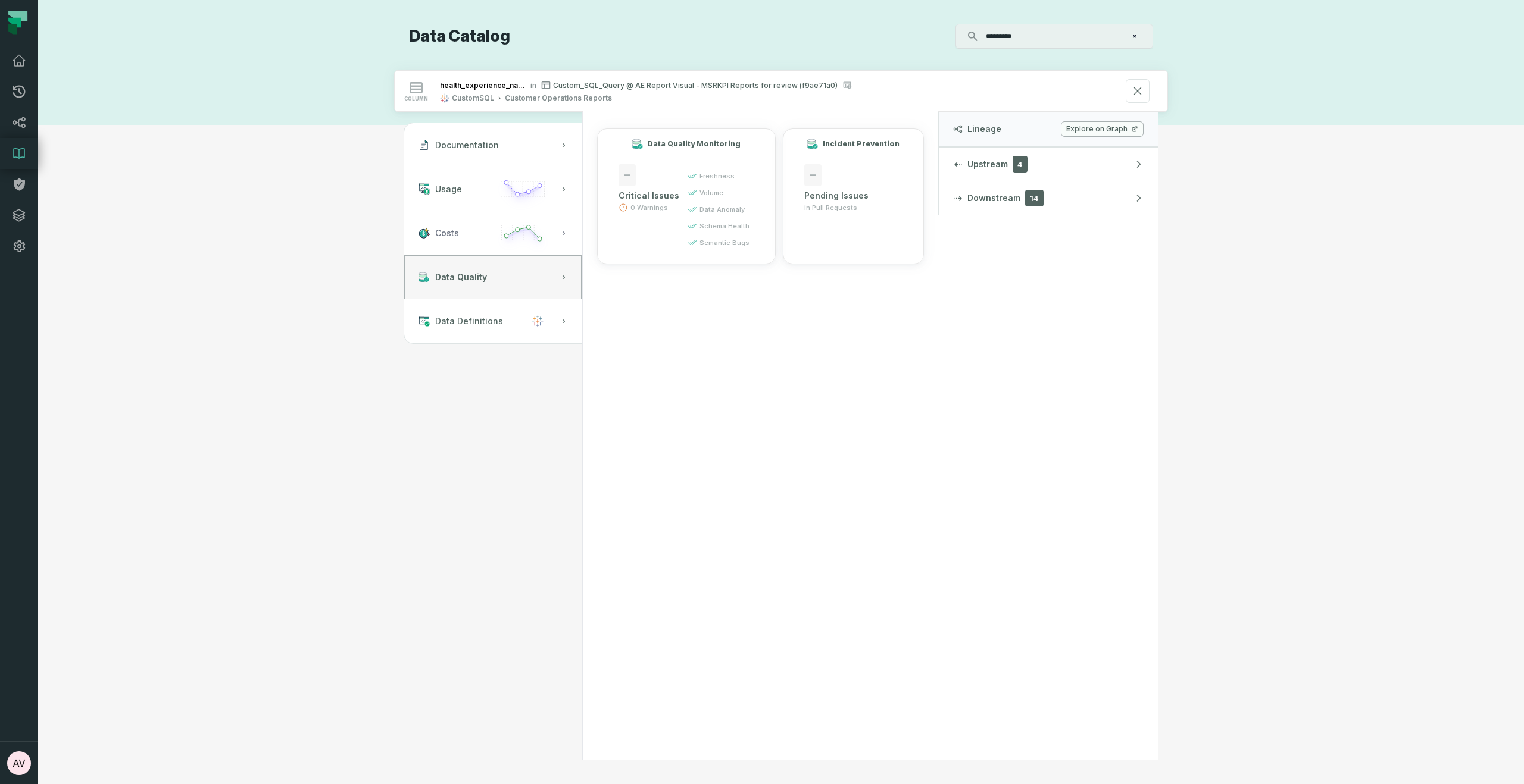
click at [505, 233] on circle "button" at bounding box center [506, 235] width 4 height 4
click at [524, 191] on icon "button" at bounding box center [523, 194] width 56 height 34
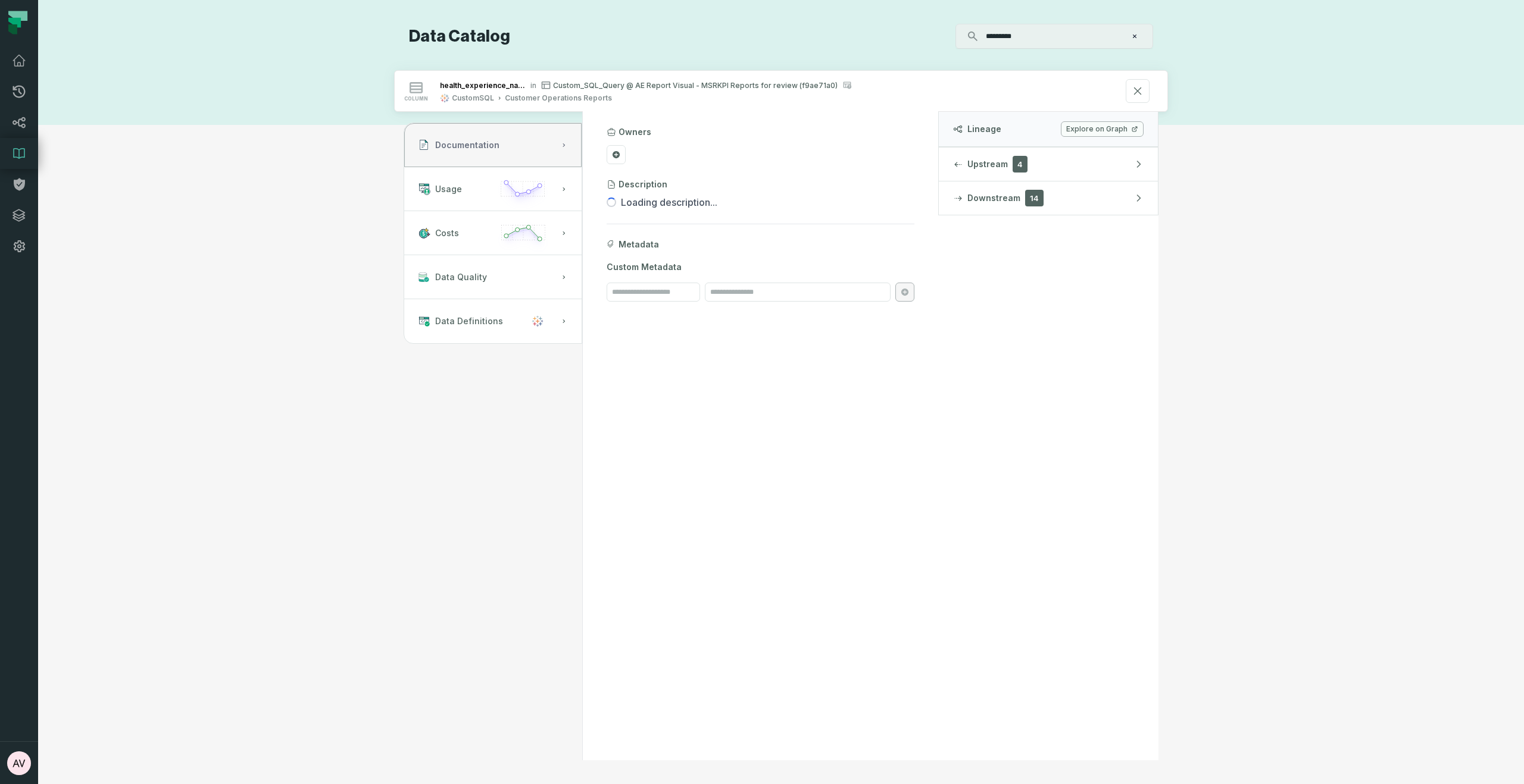
click at [544, 144] on button "Documentation" at bounding box center [493, 145] width 177 height 44
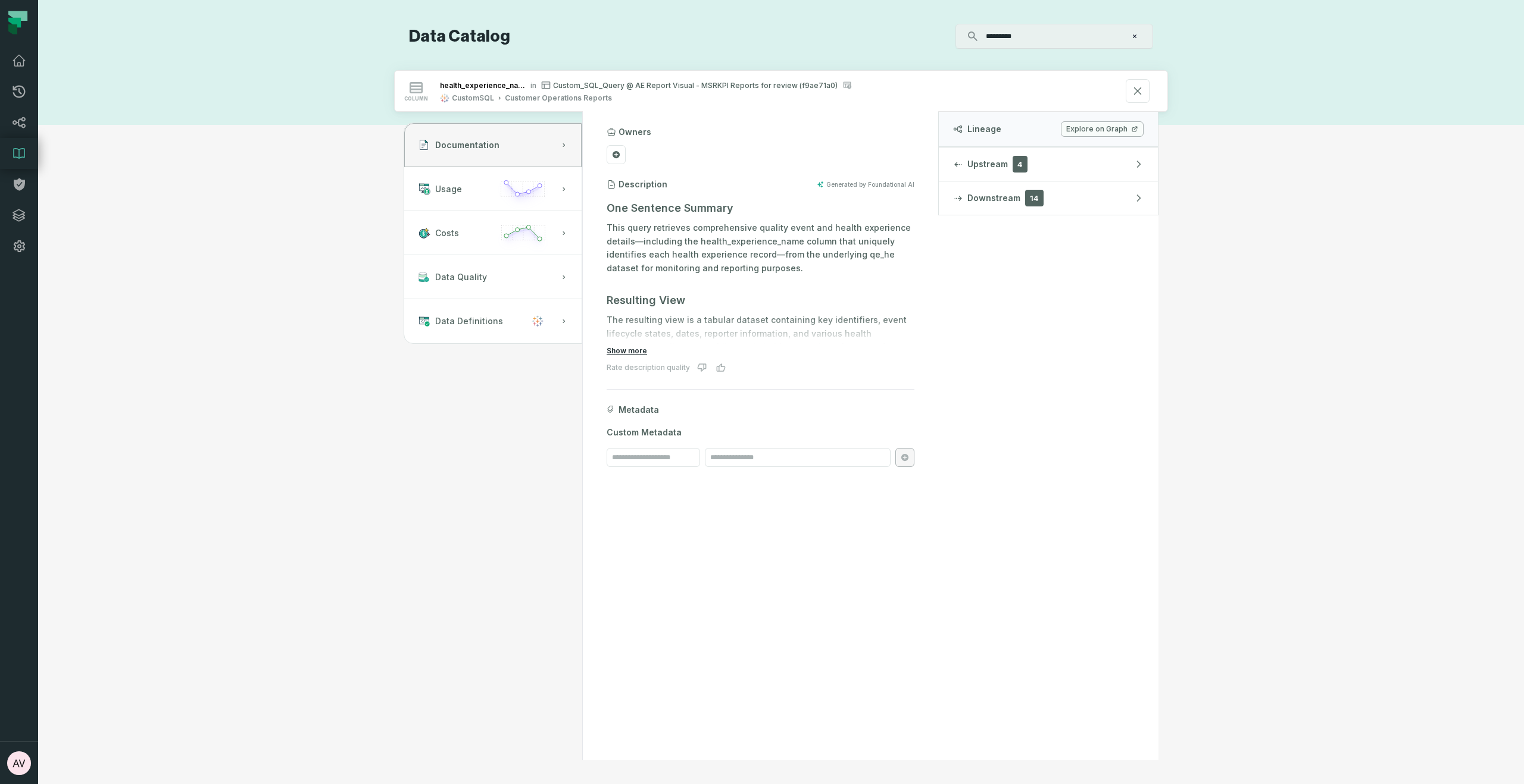
click at [643, 352] on button "Show more" at bounding box center [627, 351] width 40 height 10
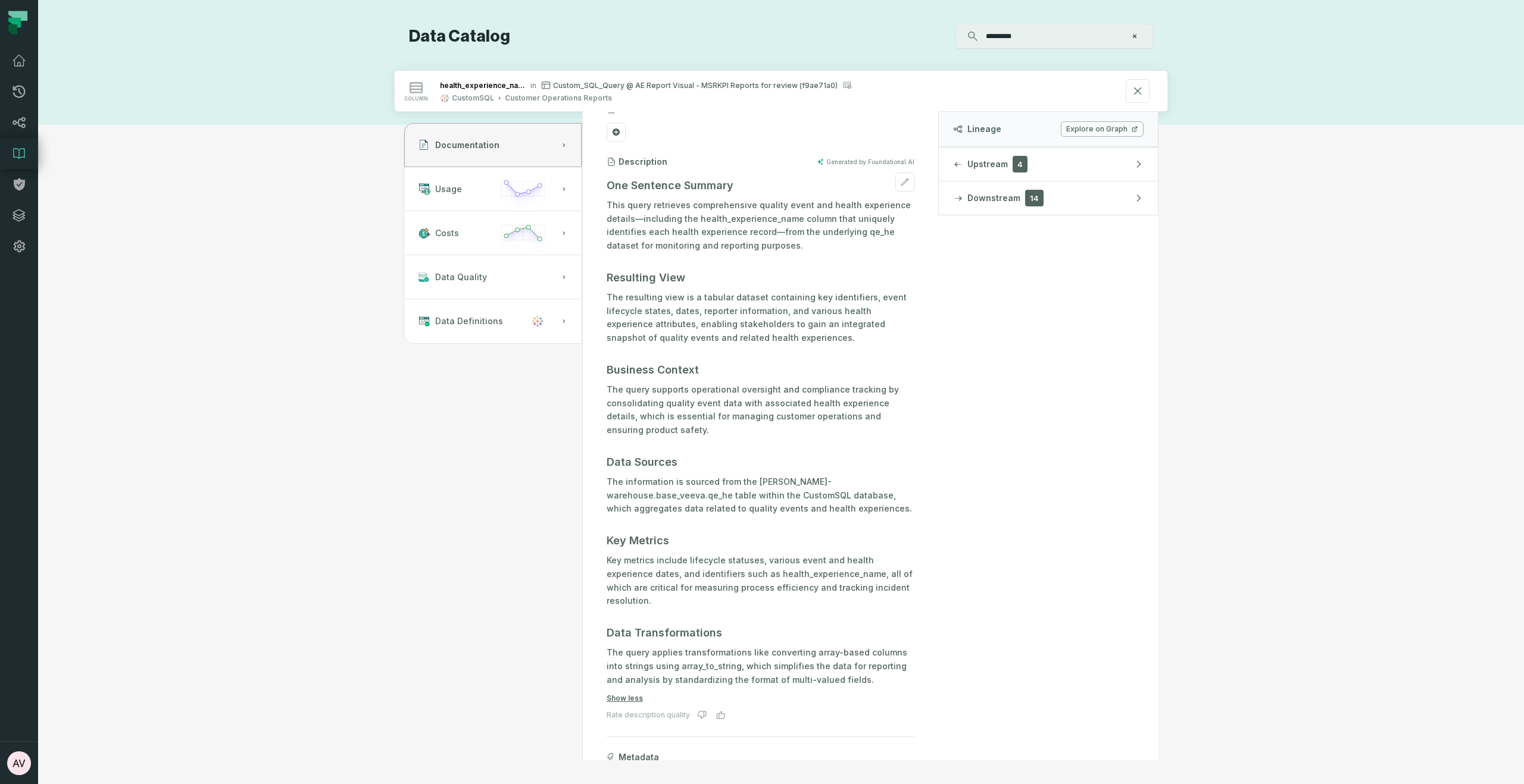
scroll to position [78, 0]
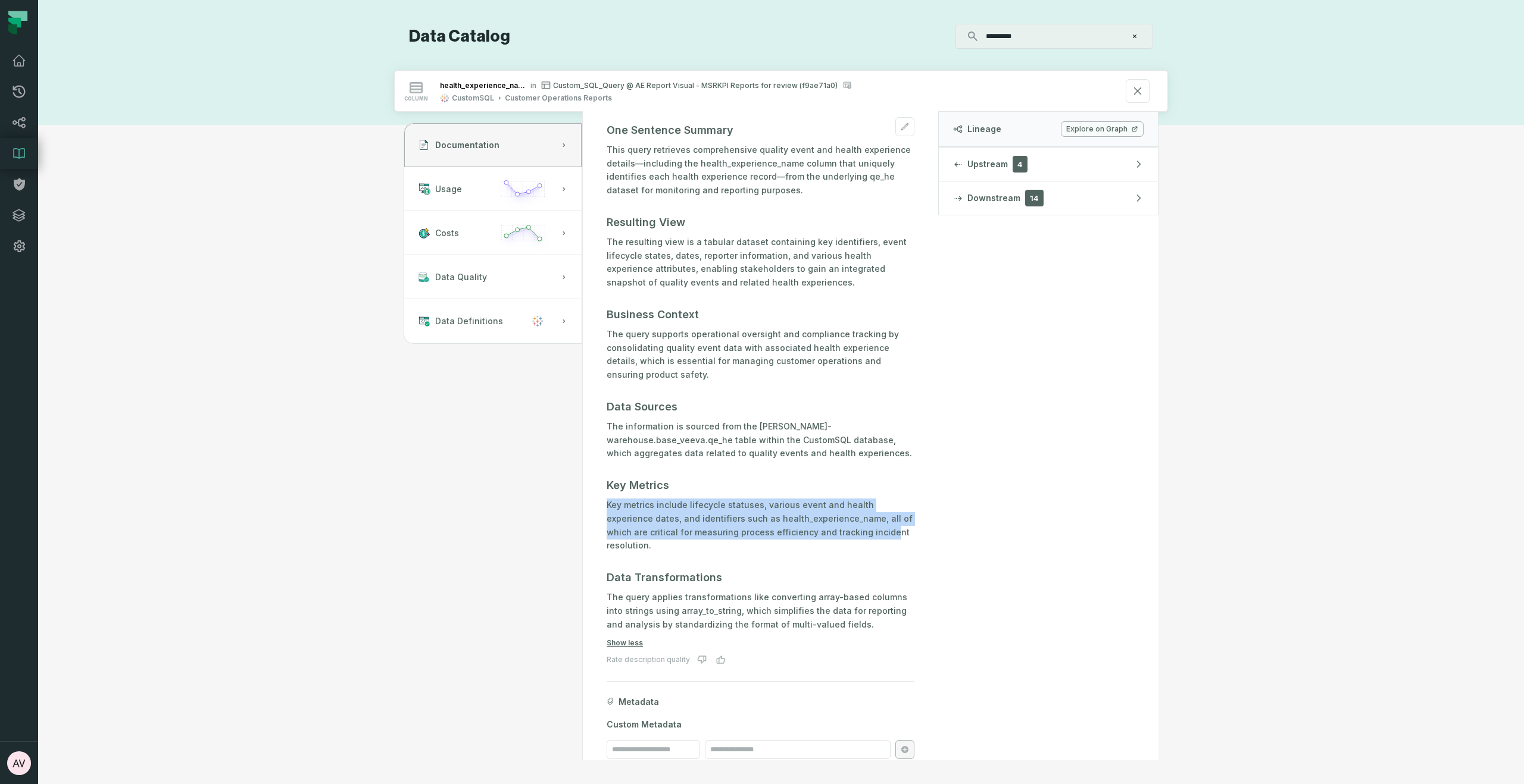
drag, startPoint x: 833, startPoint y: 498, endPoint x: 843, endPoint y: 539, distance: 42.2
click at [843, 539] on div "One Sentence Summary This query retrieves comprehensive quality event and healt…" at bounding box center [760, 376] width 307 height 519
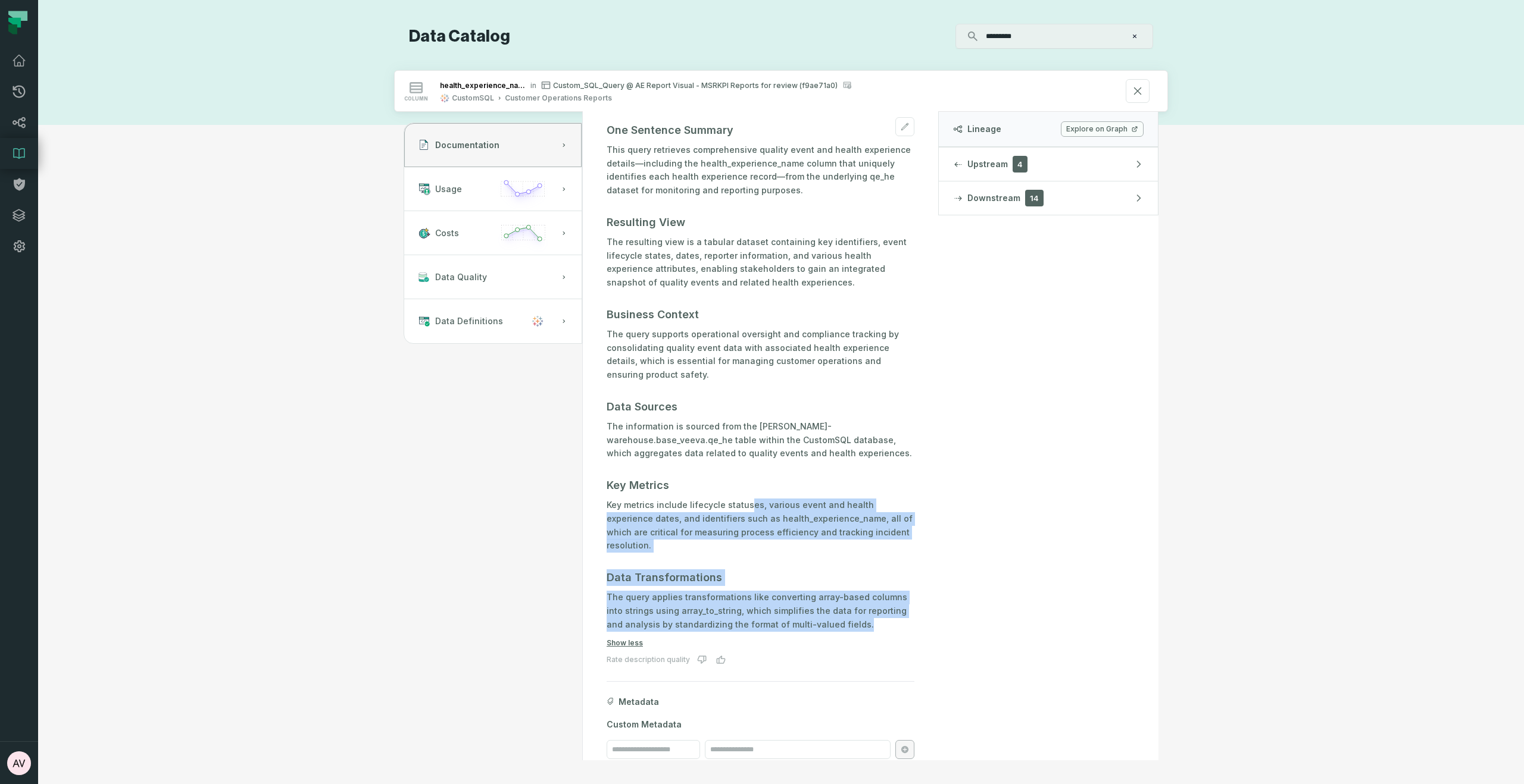
drag, startPoint x: 887, startPoint y: 611, endPoint x: 744, endPoint y: 504, distance: 178.6
click at [745, 505] on div "One Sentence Summary This query retrieves comprehensive quality event and healt…" at bounding box center [760, 376] width 307 height 519
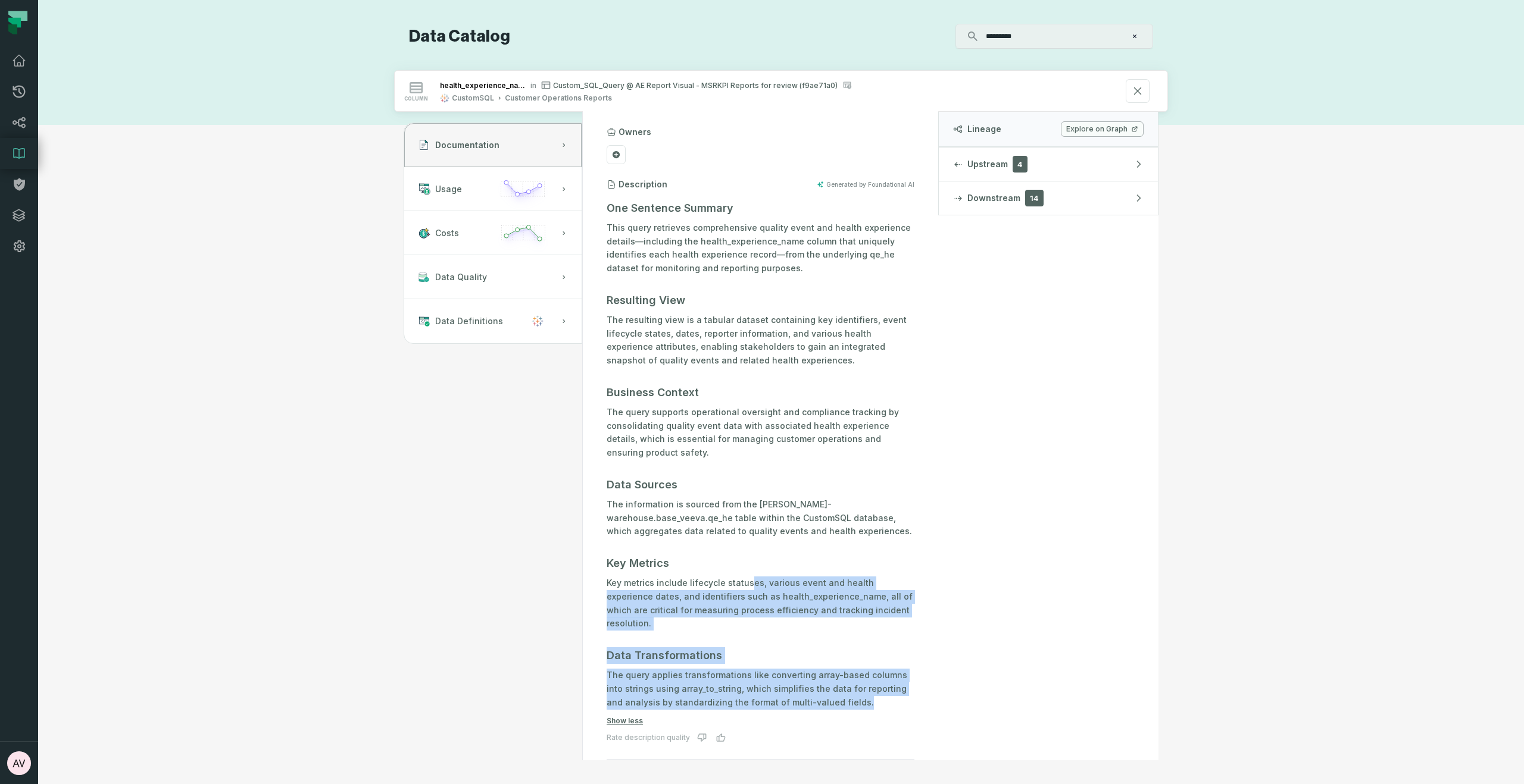
click at [1102, 131] on link "Explore on Graph" at bounding box center [1102, 129] width 83 height 15
click at [960, 160] on div "button" at bounding box center [958, 165] width 10 height 10
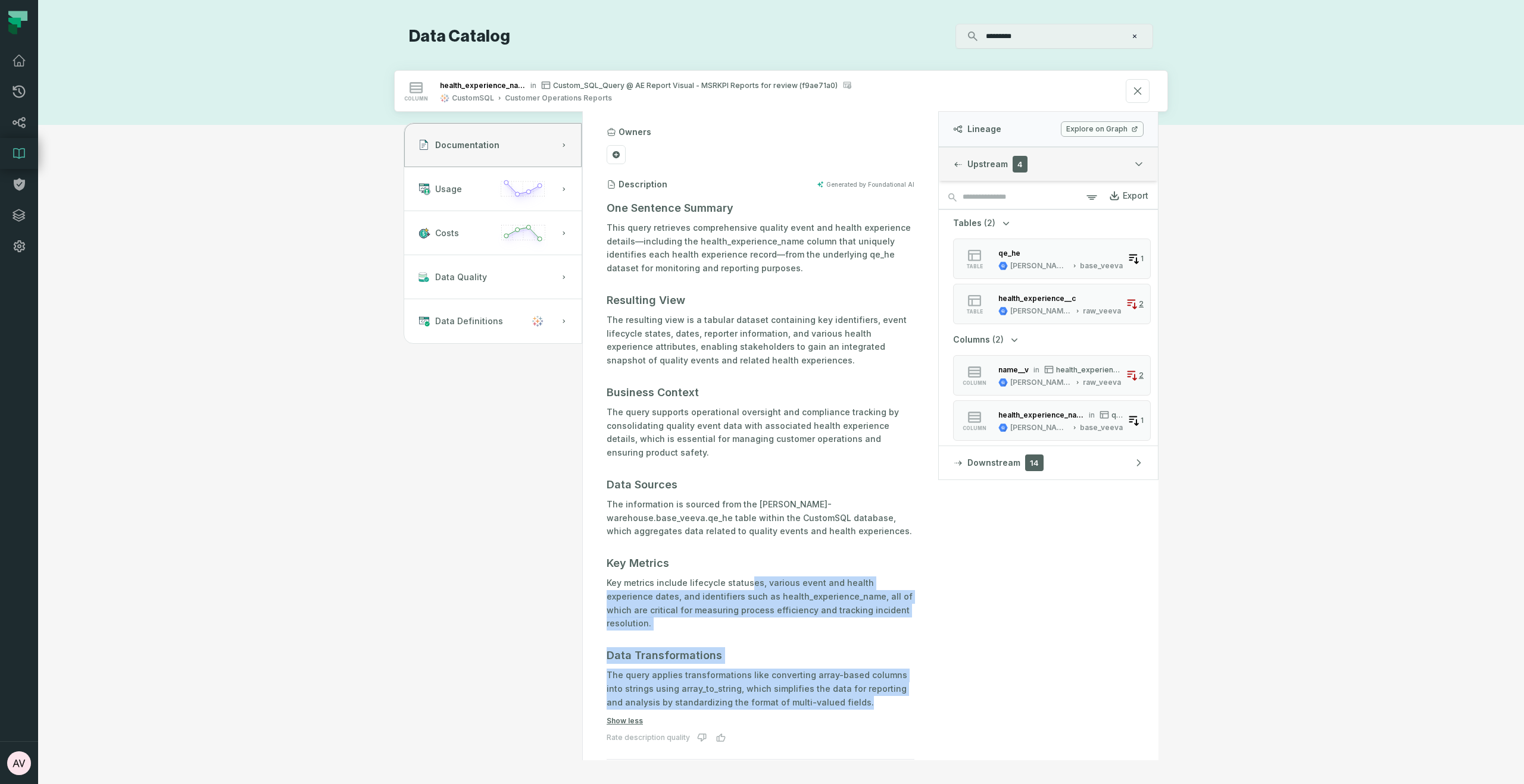
click at [960, 160] on div "button" at bounding box center [958, 165] width 10 height 10
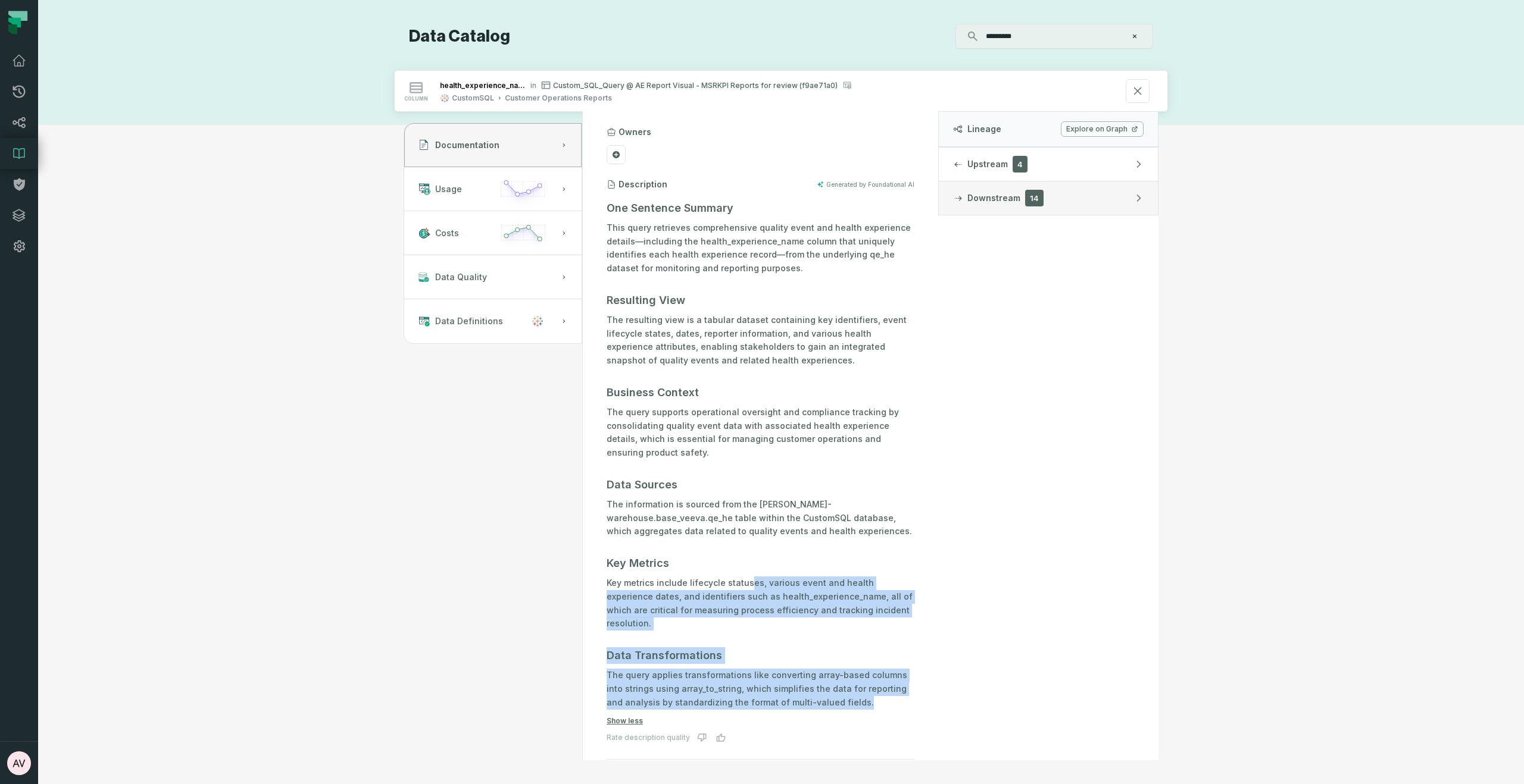
click at [964, 193] on button "Downstream 14" at bounding box center [1048, 198] width 219 height 33
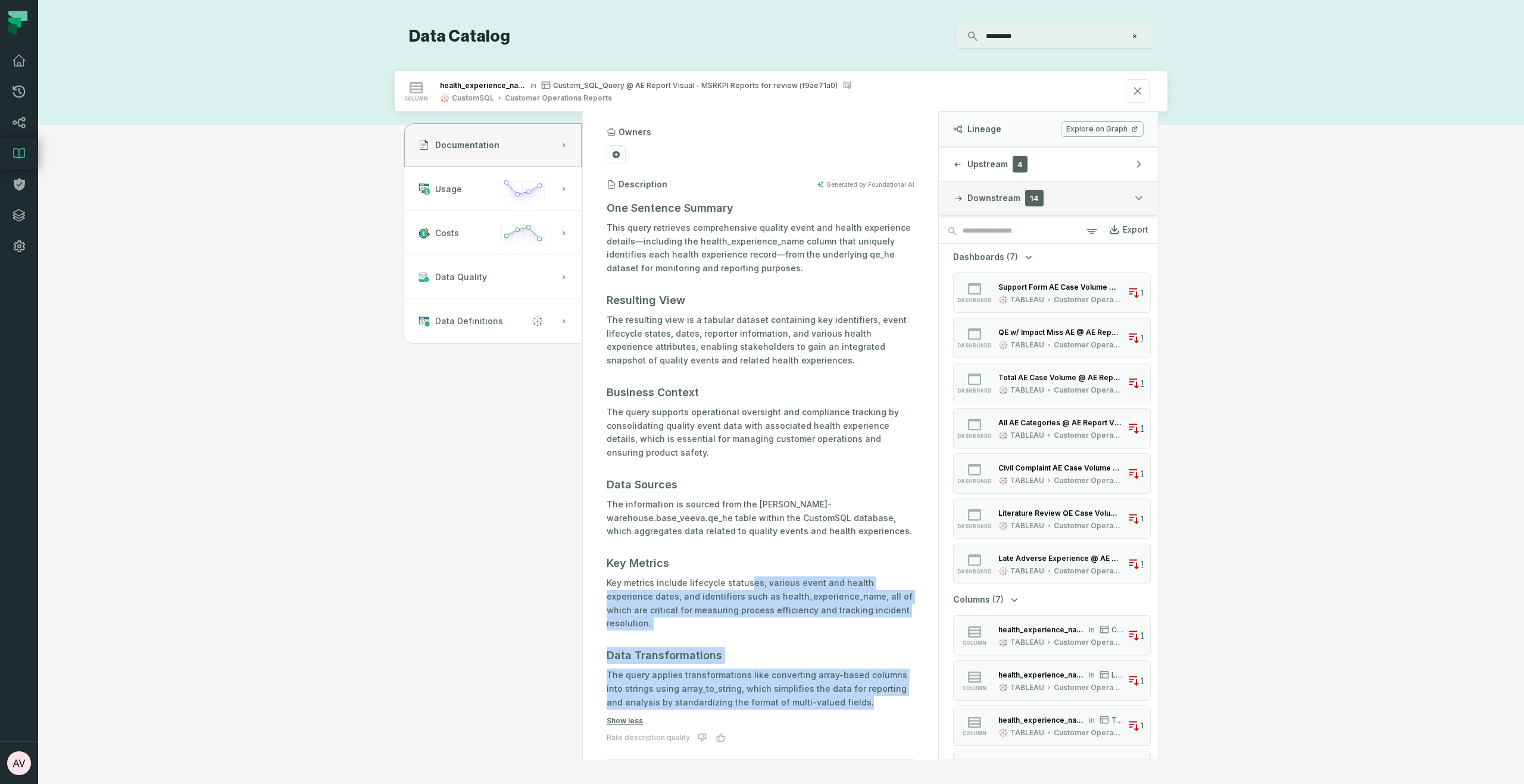
click at [964, 193] on button "Downstream 14" at bounding box center [1048, 198] width 219 height 33
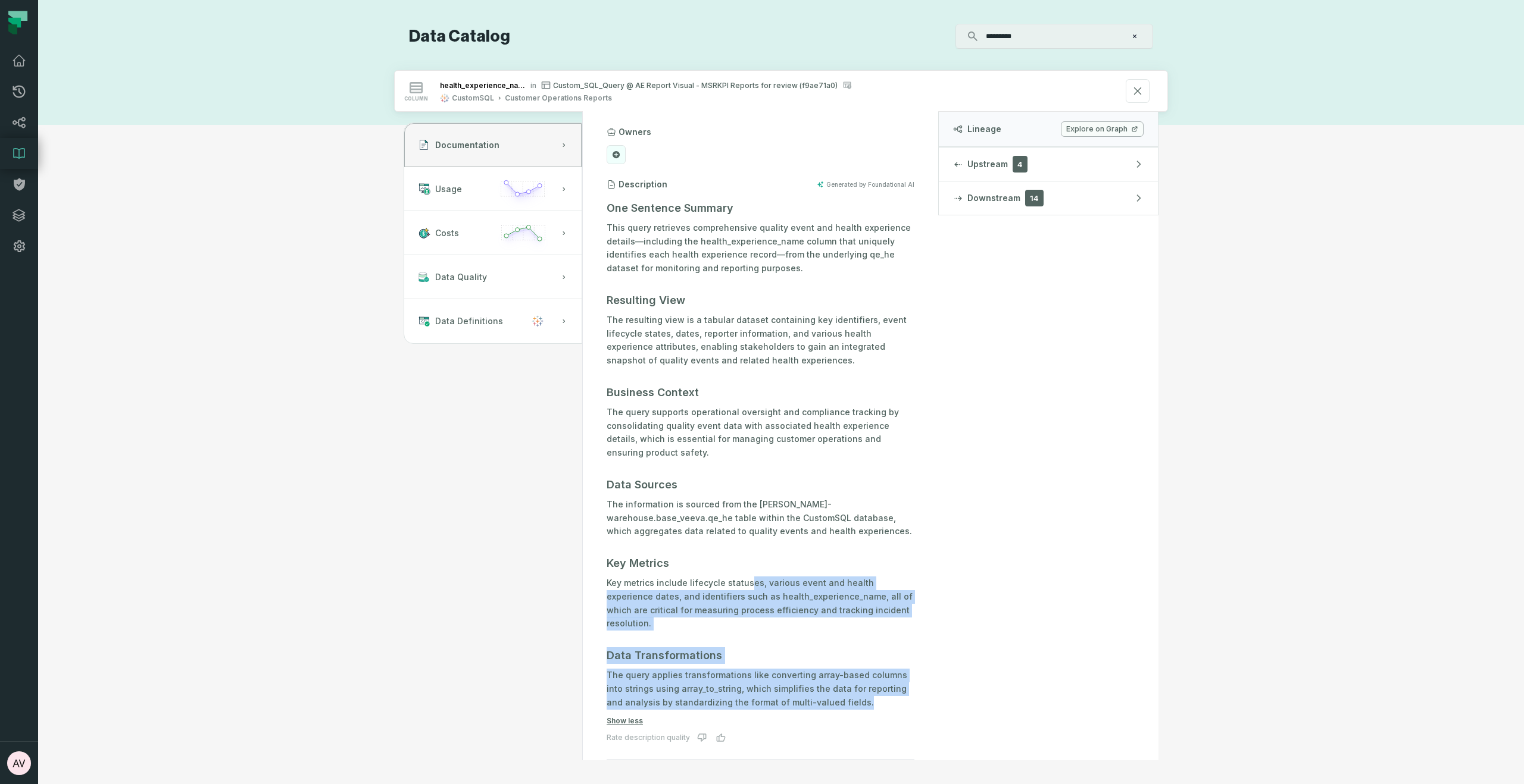
click at [623, 154] on button at bounding box center [616, 155] width 19 height 19
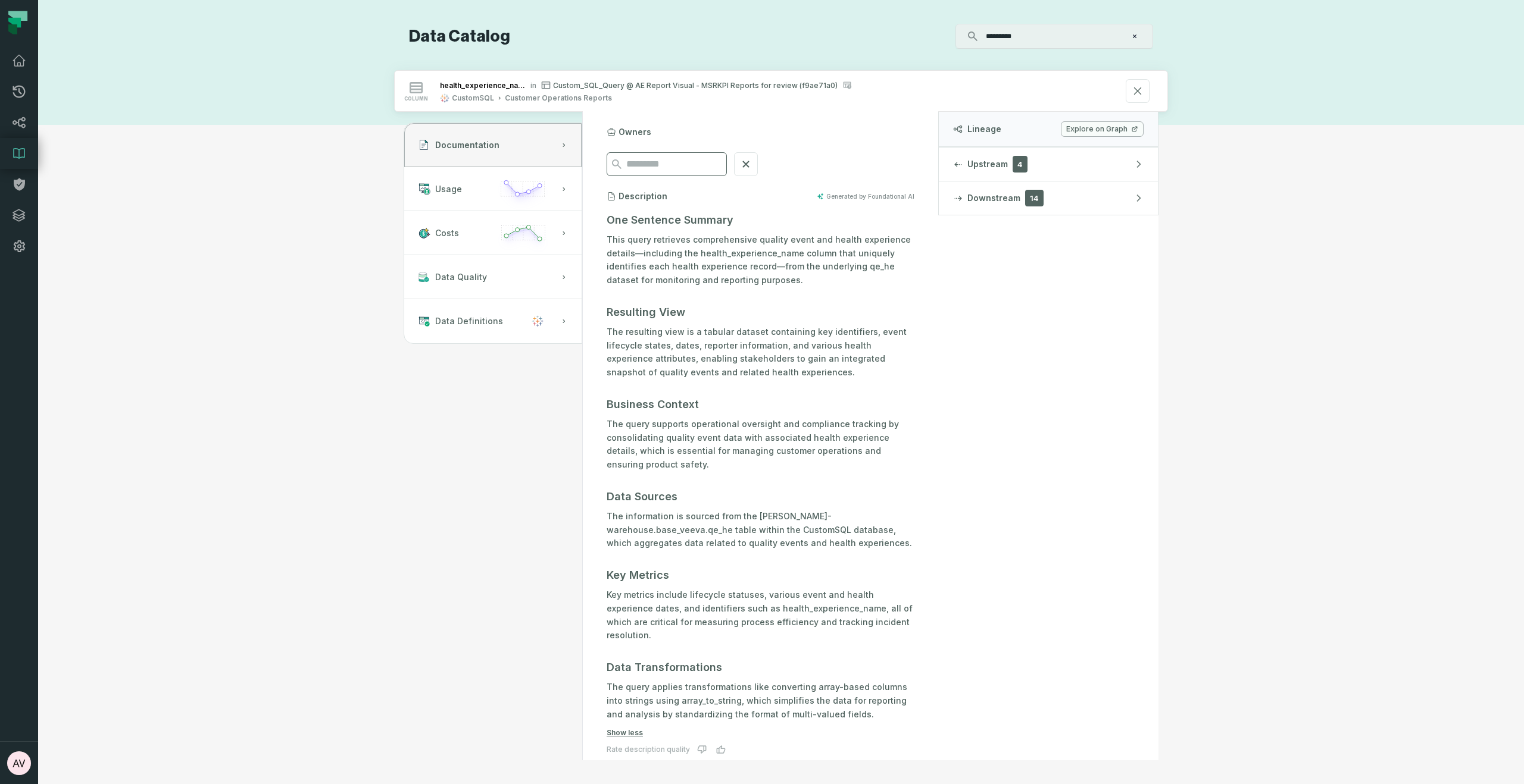
click at [721, 166] on input "search" at bounding box center [674, 165] width 95 height 23
click at [749, 163] on icon at bounding box center [745, 165] width 6 height 6
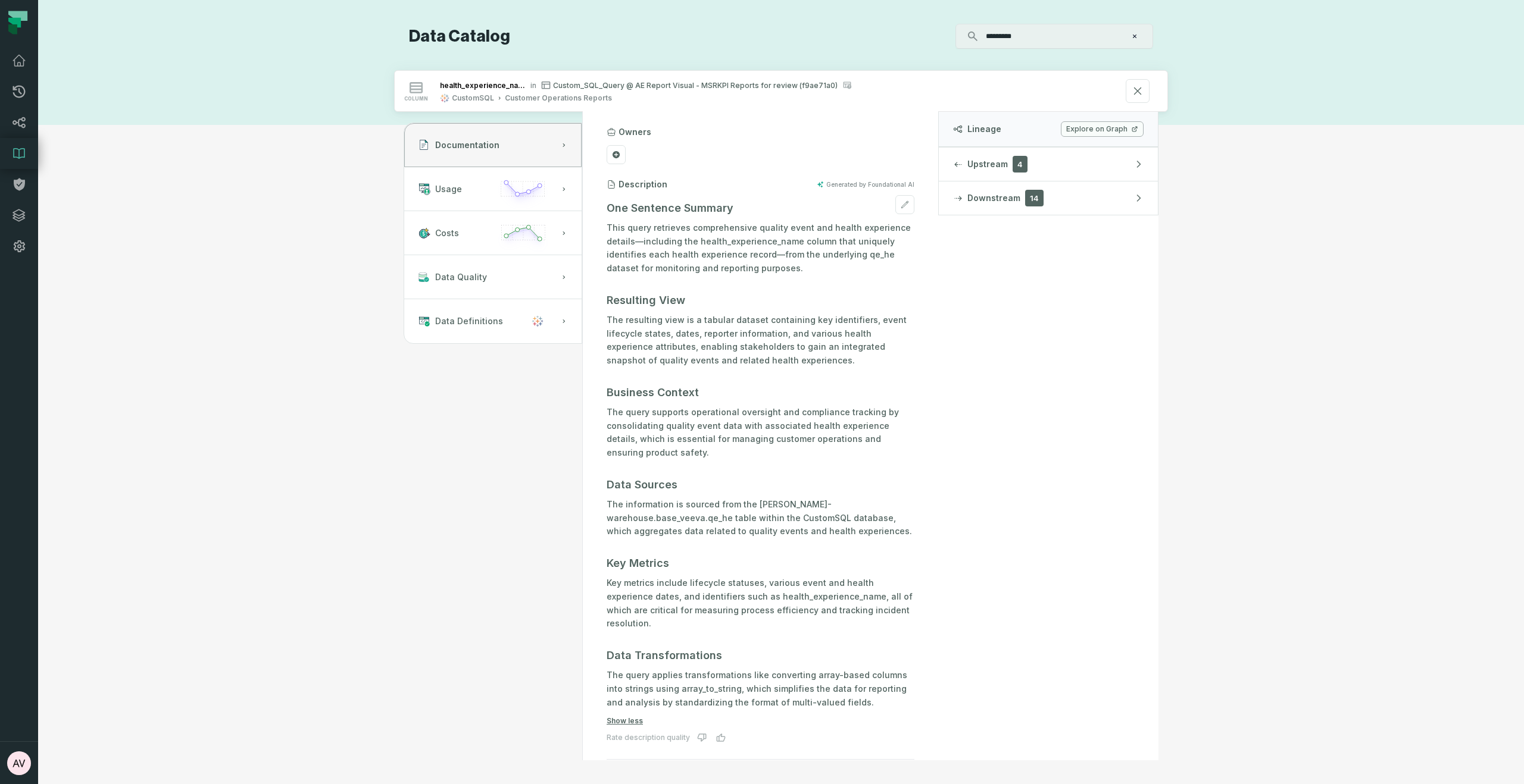
scroll to position [78, 0]
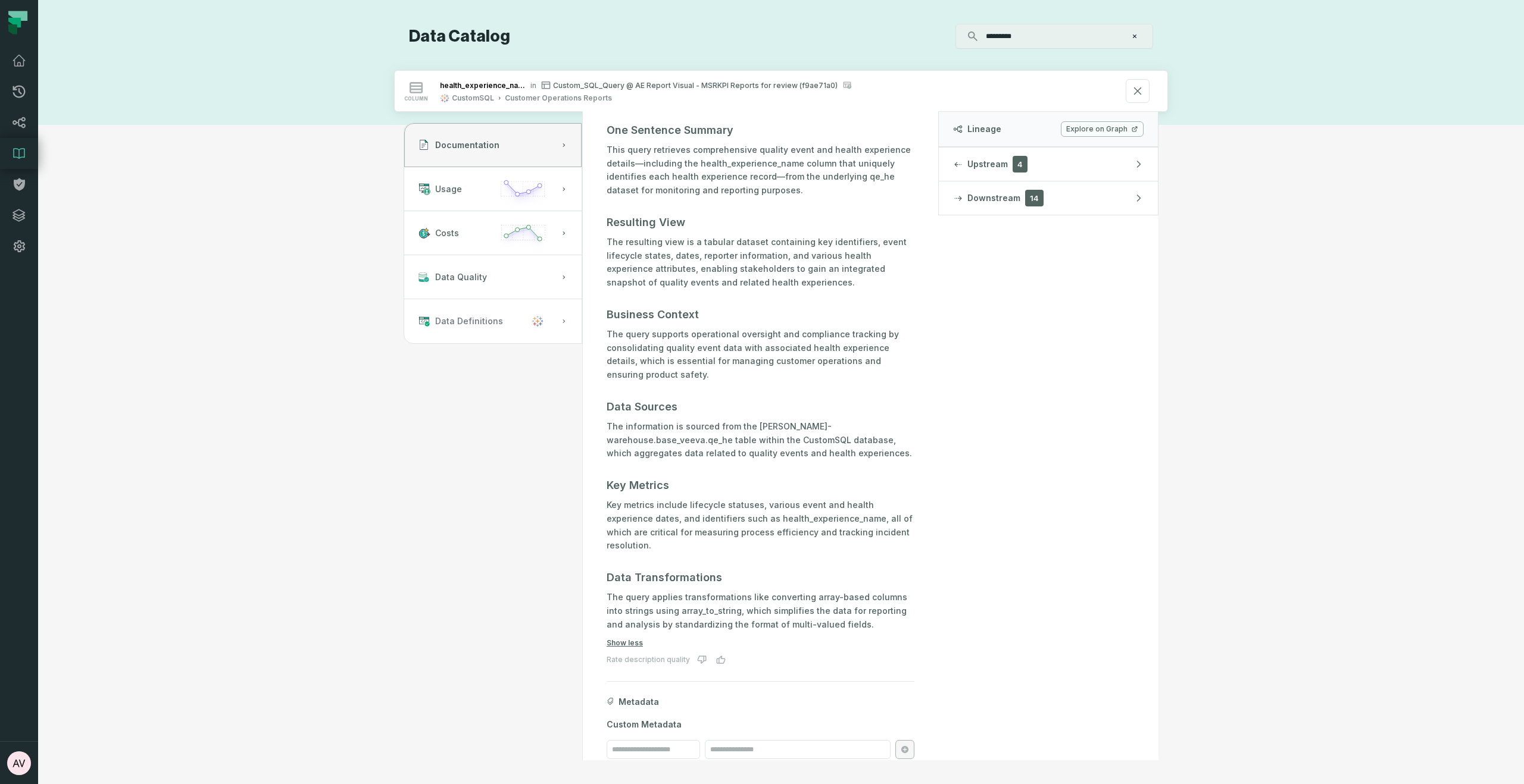
click at [480, 328] on button "Data Definitions" at bounding box center [493, 321] width 177 height 44
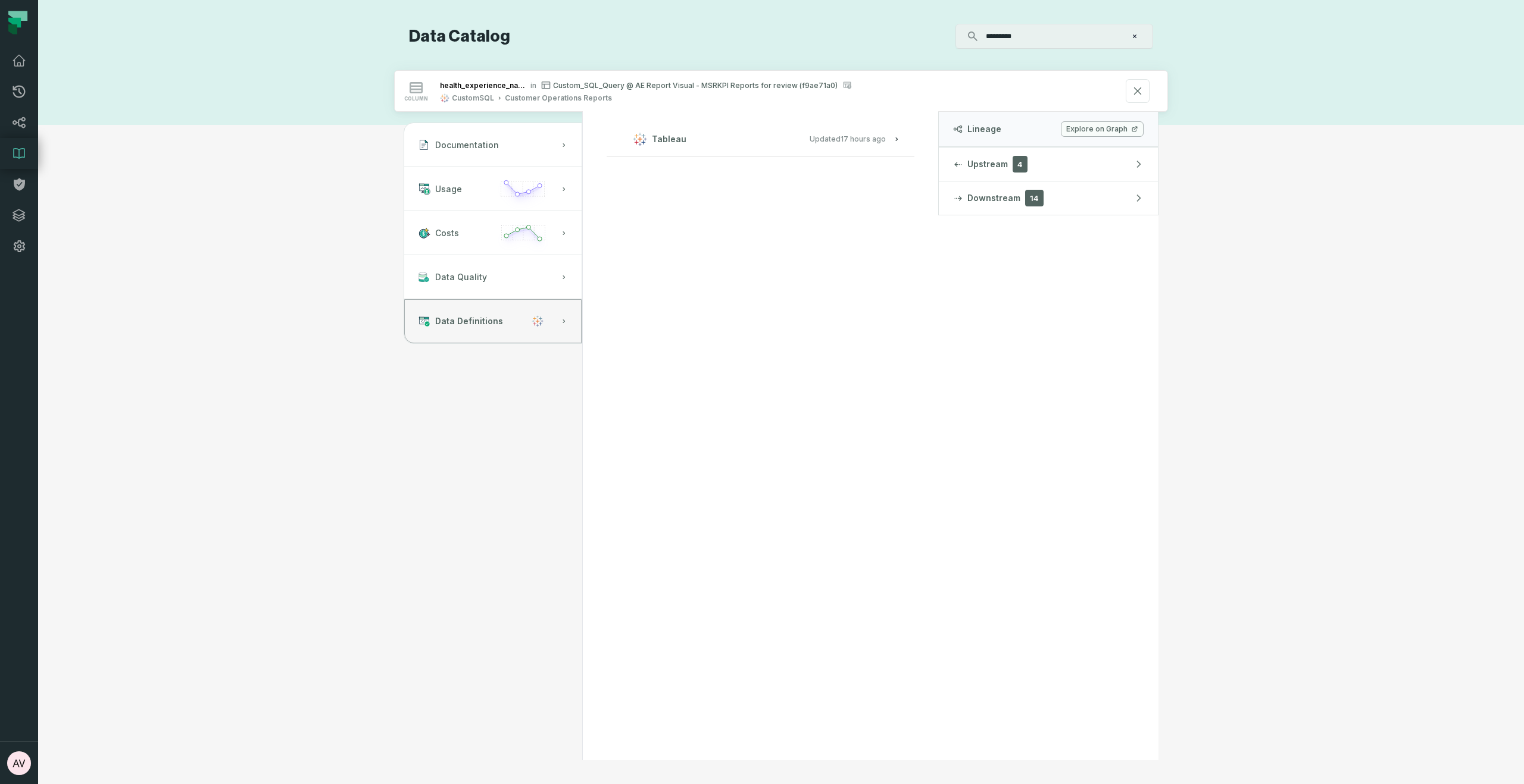
click at [768, 136] on button "Tableau Updated 9/15/2025, 1:03:20 AM" at bounding box center [761, 139] width 279 height 16
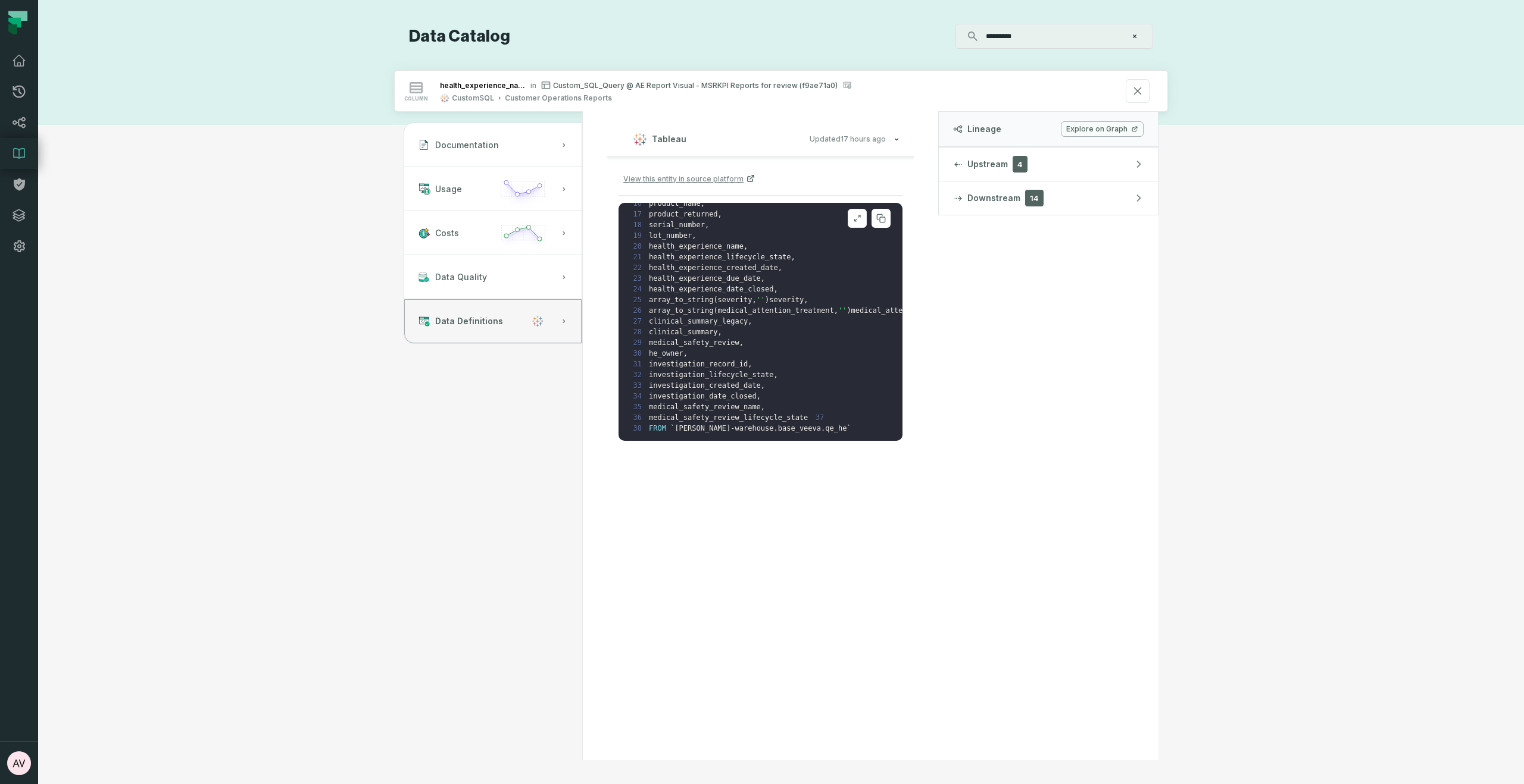
scroll to position [0, 0]
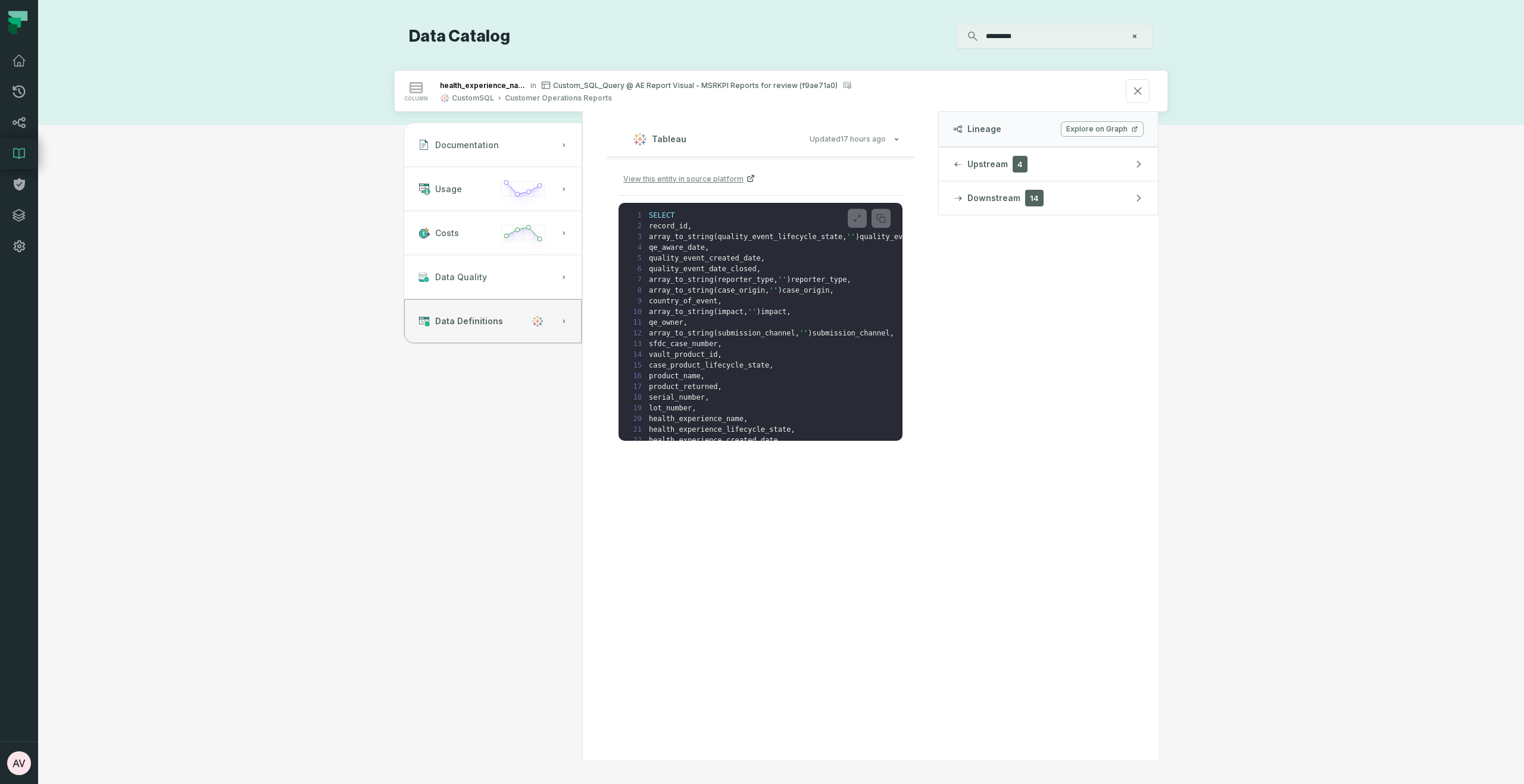
click at [929, 380] on div "Tableau Updated 9/15/2025, 1:03:20 AM View this entity in source platform 1 SEL…" at bounding box center [760, 287] width 355 height 351
click at [1129, 35] on button "Clear search query" at bounding box center [1134, 36] width 12 height 12
click at [1221, 85] on div "Discovery Provider cmdk menu Data Catalog ⌘ K column health_experience_name in …" at bounding box center [781, 392] width 1443 height 736
click at [1136, 90] on icon at bounding box center [1138, 91] width 6 height 6
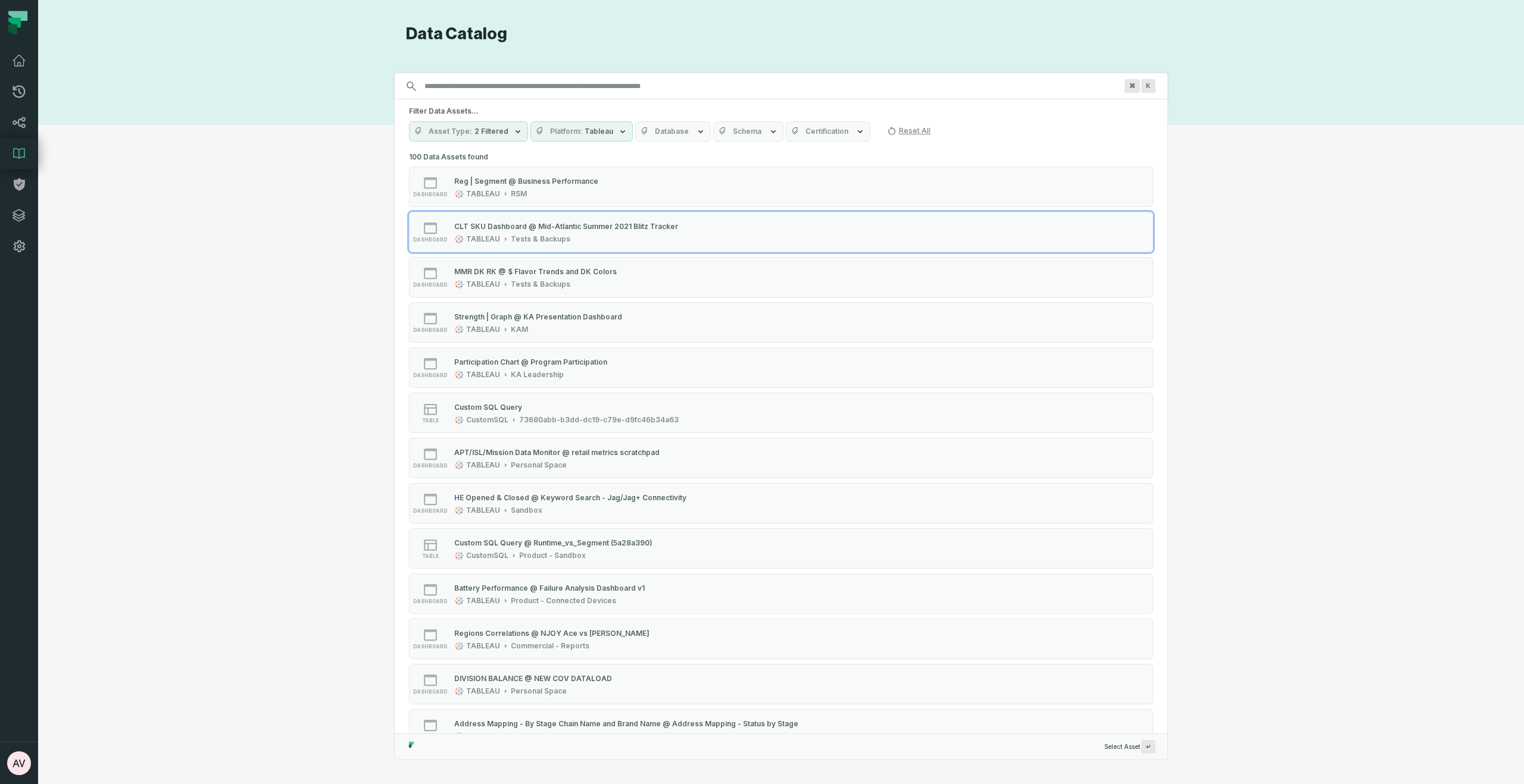
click at [277, 177] on div "Discovery Provider cmdk menu Data Catalog Search for assets across the organiza…" at bounding box center [781, 392] width 1443 height 736
click at [28, 58] on link "Dashboard" at bounding box center [19, 60] width 38 height 31
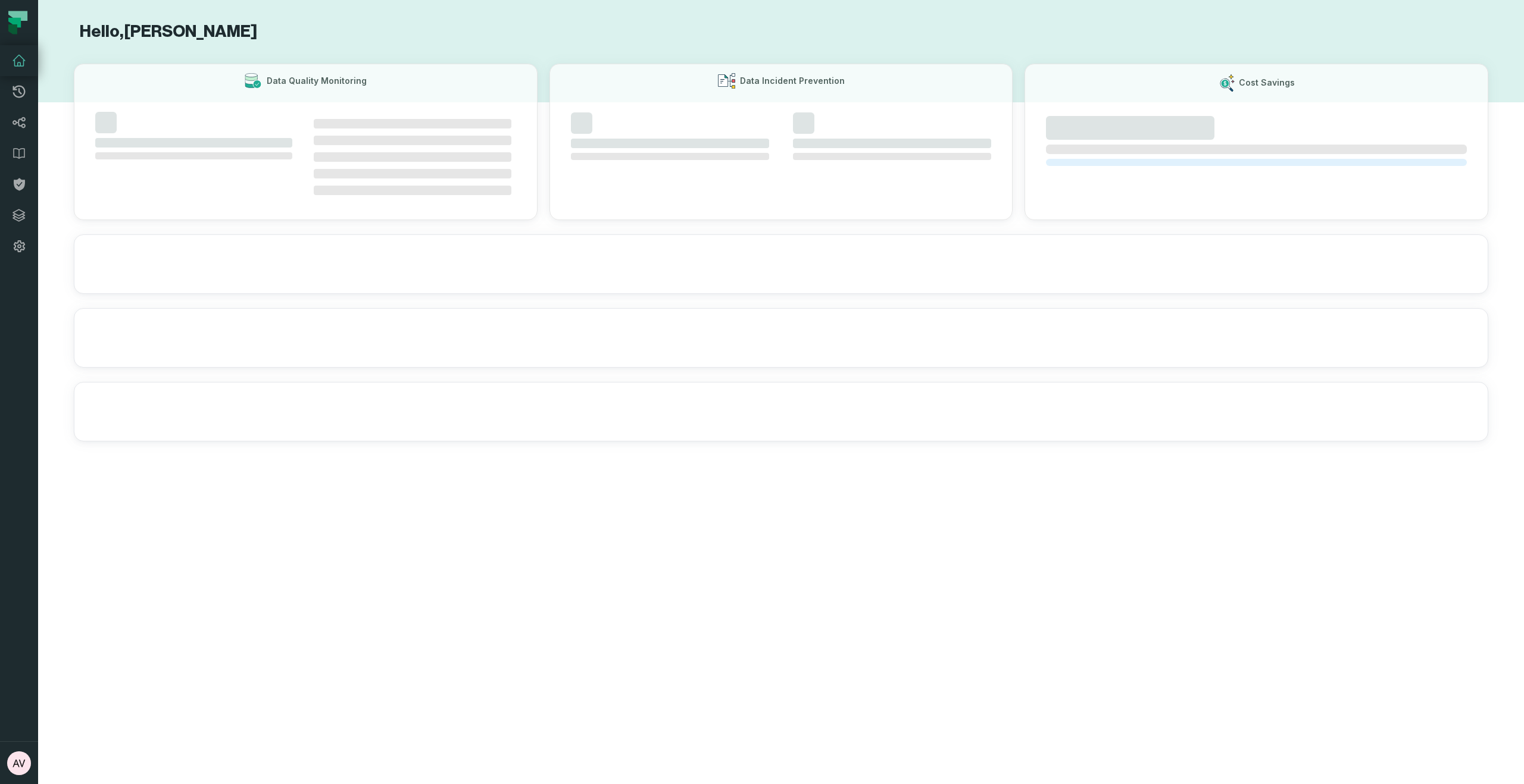
click at [19, 62] on icon at bounding box center [19, 60] width 12 height 10
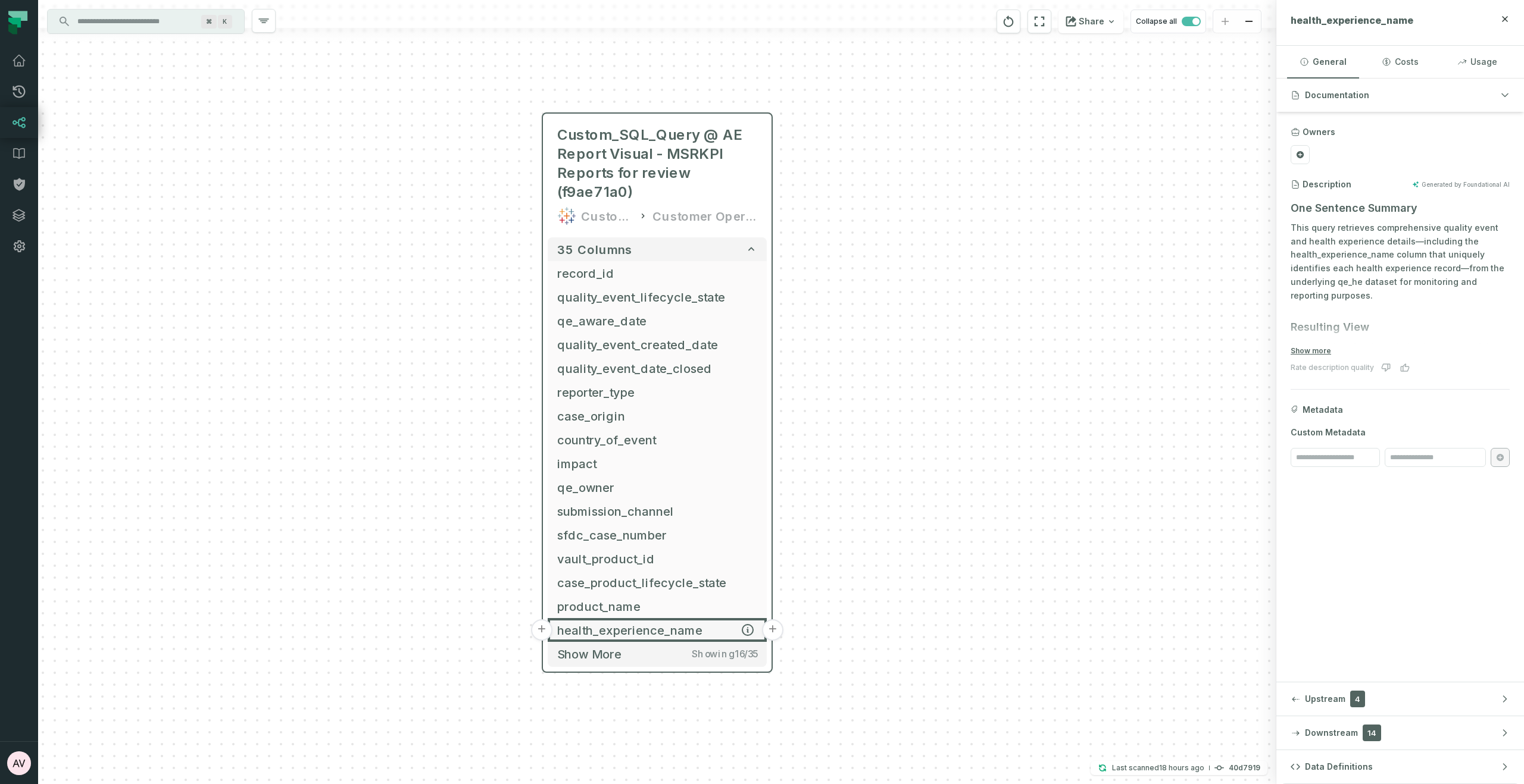
click at [770, 630] on button "+" at bounding box center [772, 630] width 22 height 22
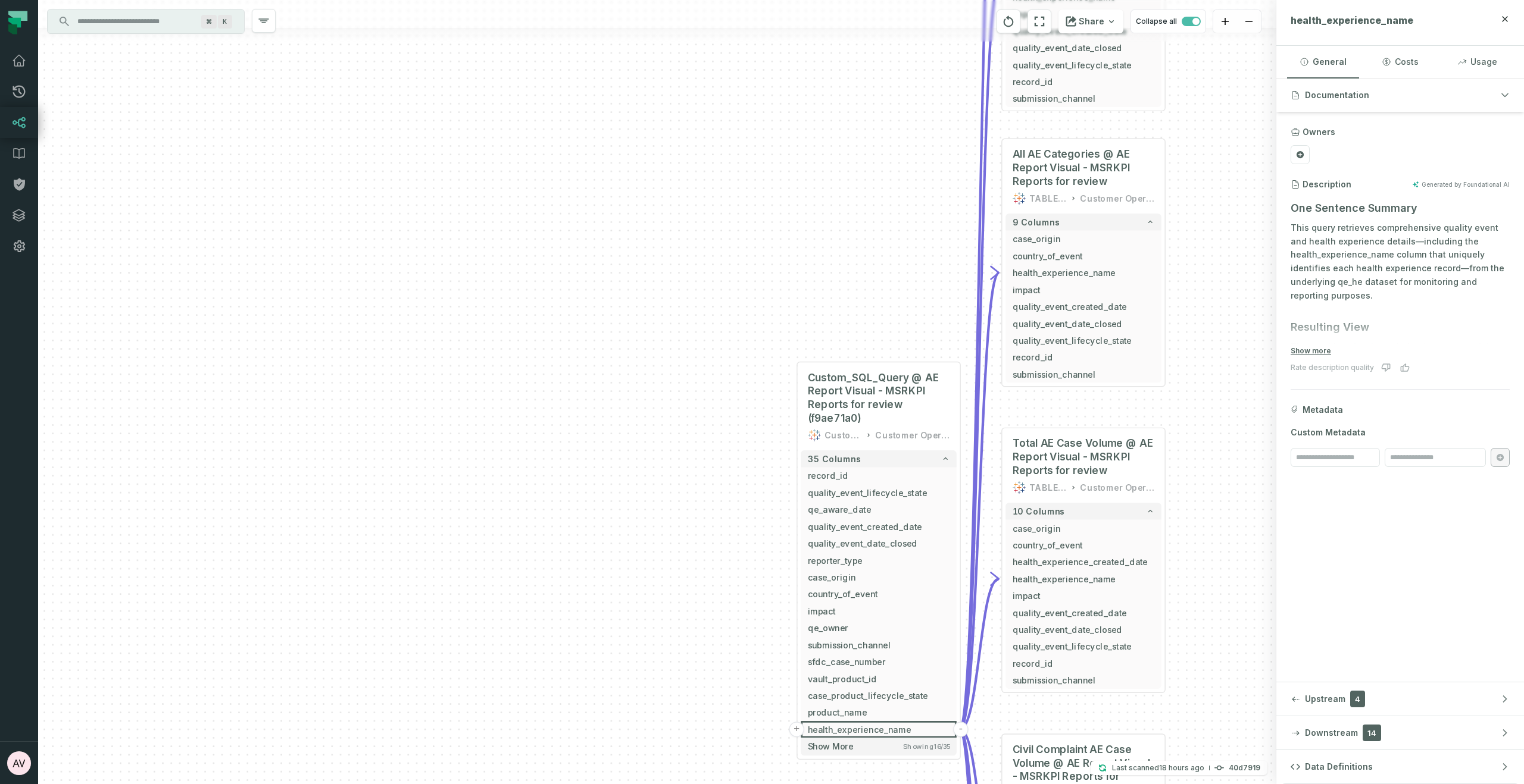
drag, startPoint x: 798, startPoint y: 644, endPoint x: 1109, endPoint y: 100, distance: 626.6
click at [1109, 100] on div "+ Late Adverse Experience @ AE Report Visual - MSRKPI Reports for review TABLEA…" at bounding box center [657, 392] width 1238 height 784
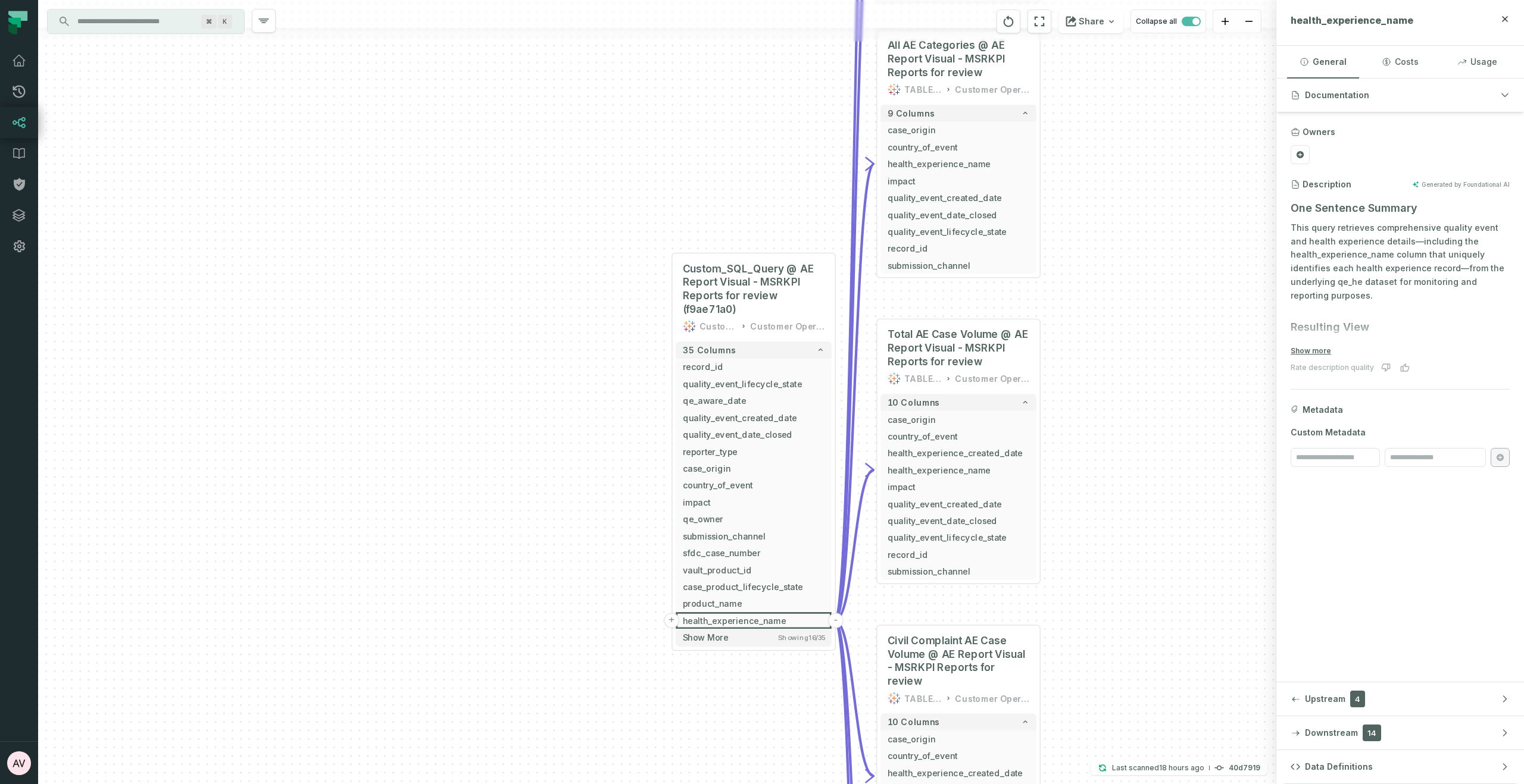
drag, startPoint x: 1113, startPoint y: 520, endPoint x: 998, endPoint y: 253, distance: 290.7
click at [1034, 198] on div "+ Late Adverse Experience @ AE Report Visual - MSRKPI Reports for review TABLEA…" at bounding box center [657, 392] width 1238 height 784
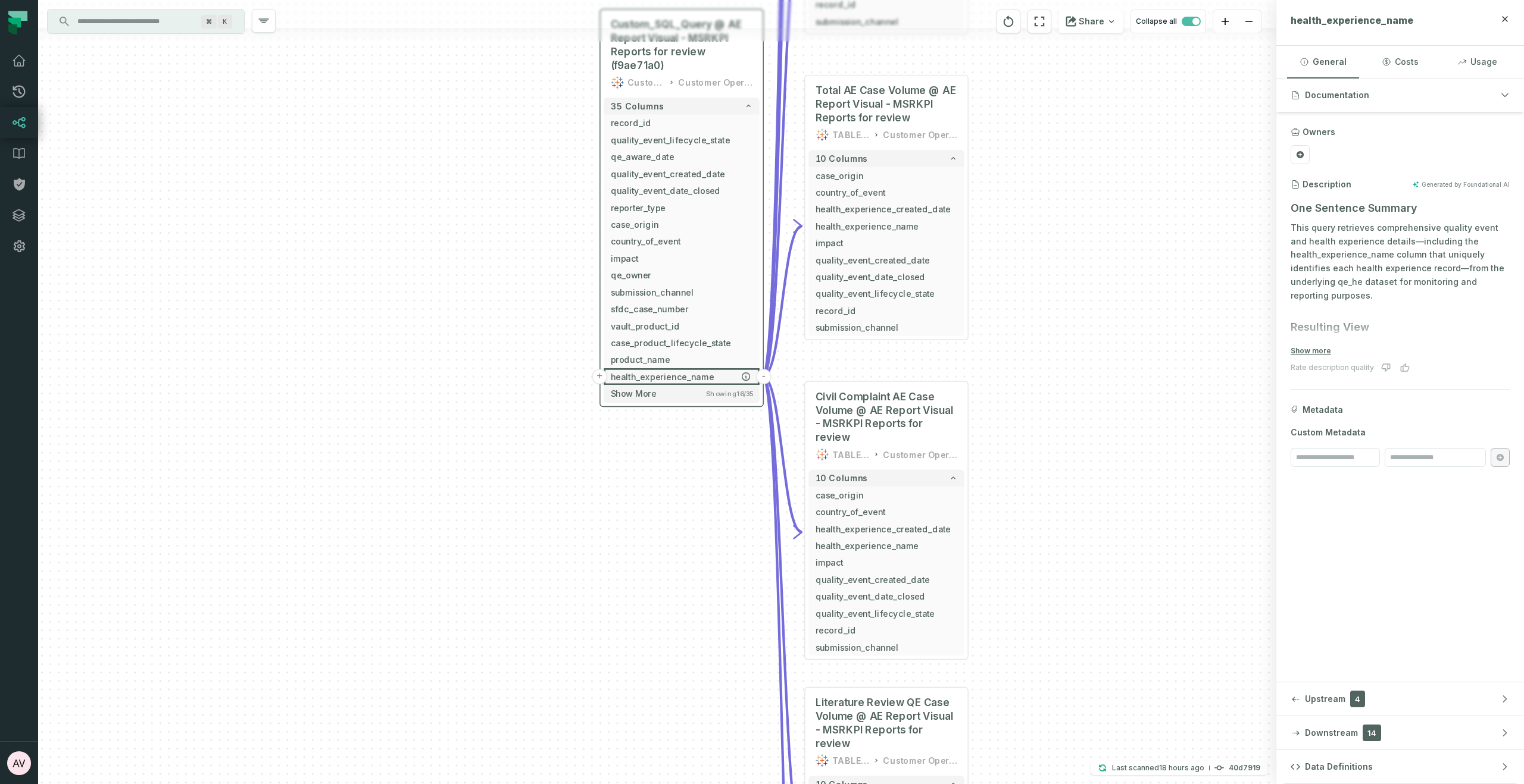
click at [761, 375] on button "-" at bounding box center [763, 376] width 15 height 15
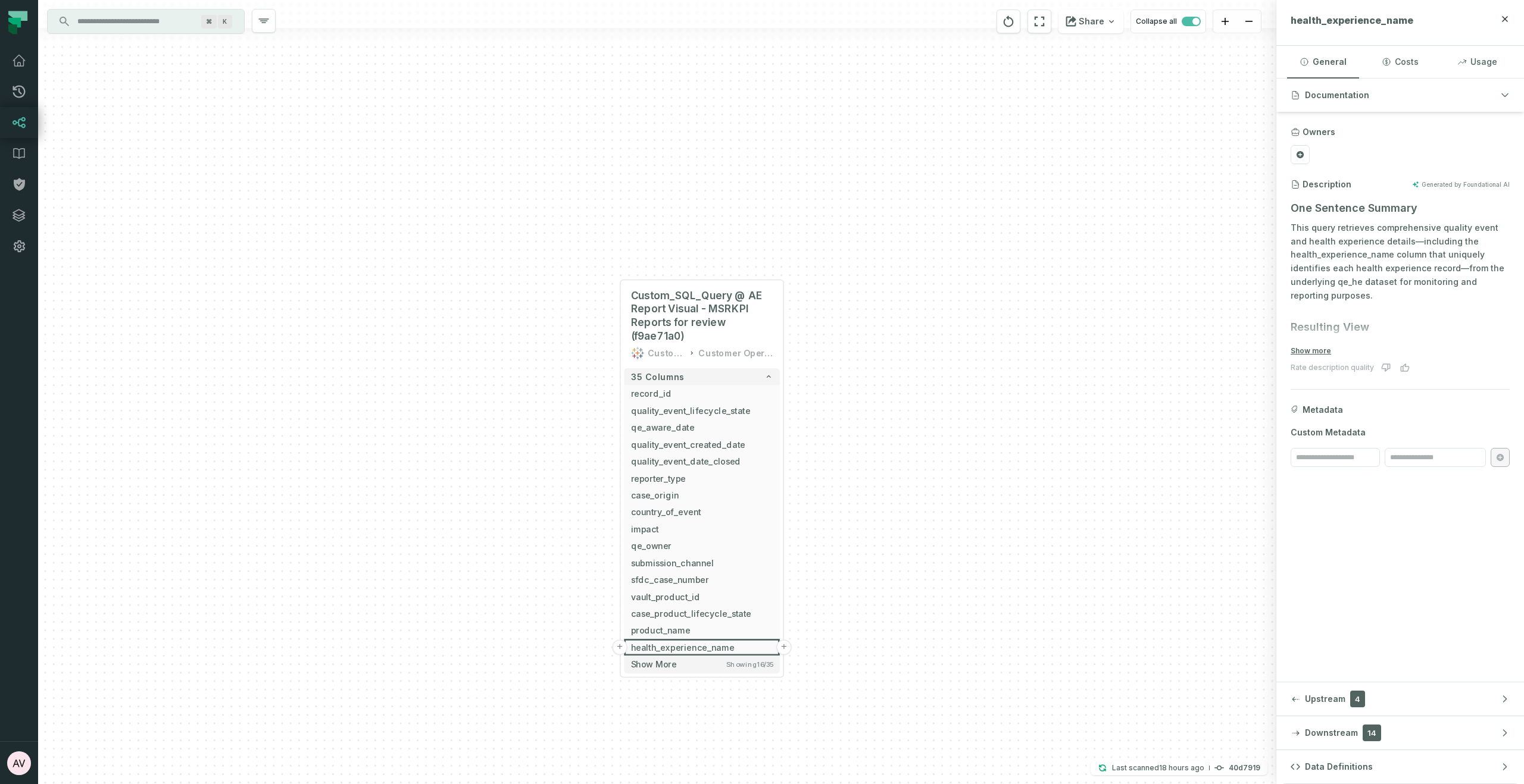
drag, startPoint x: 560, startPoint y: 139, endPoint x: 575, endPoint y: 370, distance: 231.5
click at [575, 370] on div "+ Custom_SQL_Query @ AE Report Visual - MSRKPI Reports for review (f9ae71a0) Cu…" at bounding box center [657, 392] width 1238 height 784
click at [729, 262] on icon "button" at bounding box center [726, 261] width 15 height 15
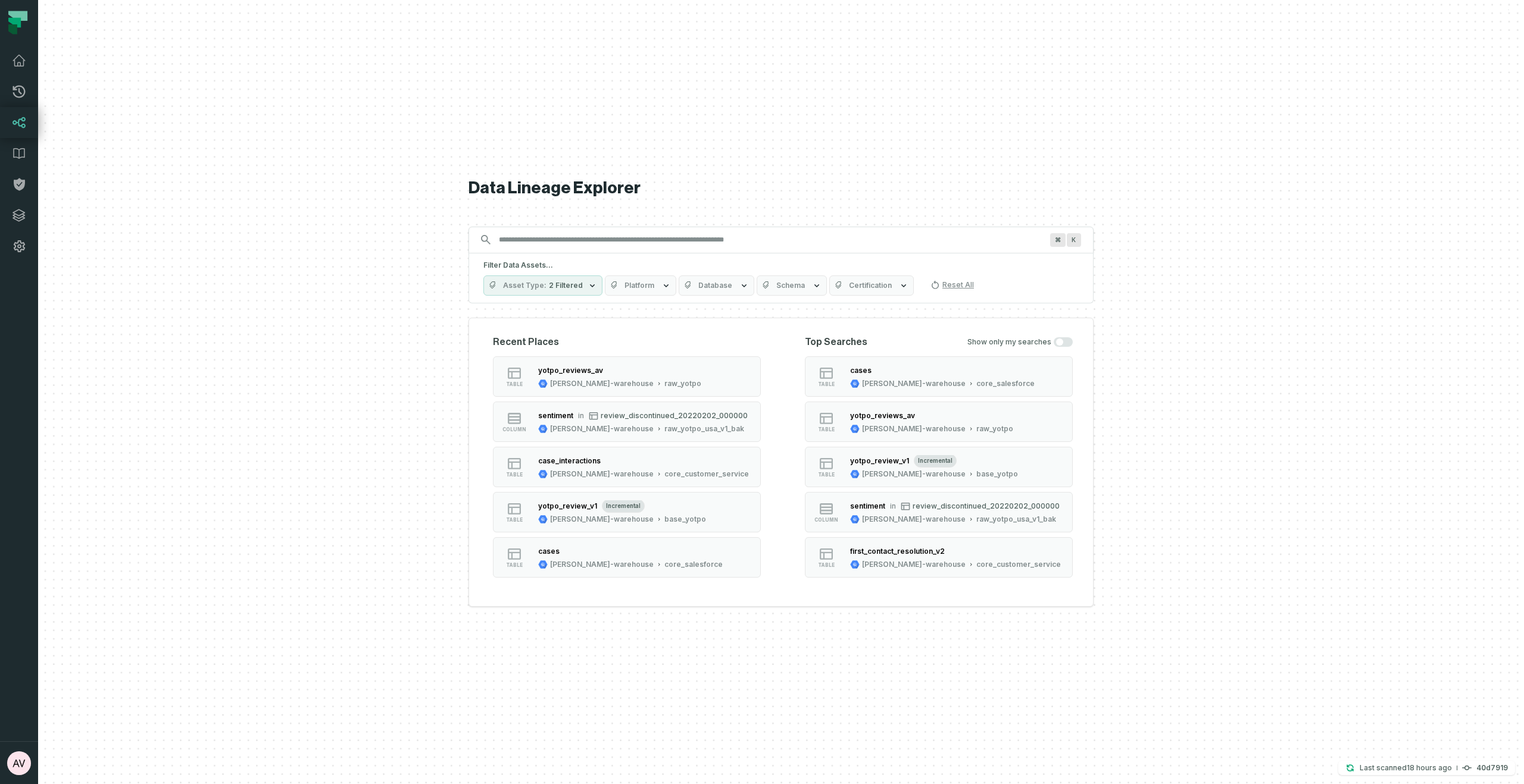
click at [634, 242] on input "Discovery Provider cmdk menu" at bounding box center [770, 240] width 557 height 19
